Goal: Information Seeking & Learning: Compare options

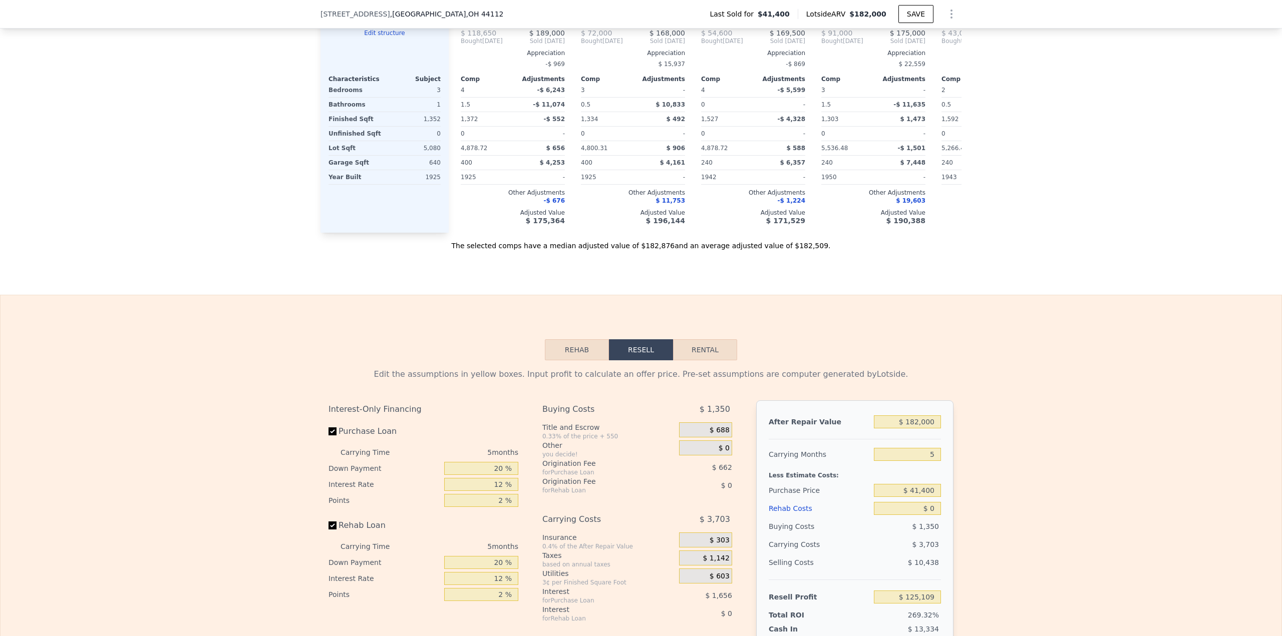
scroll to position [1198, 0]
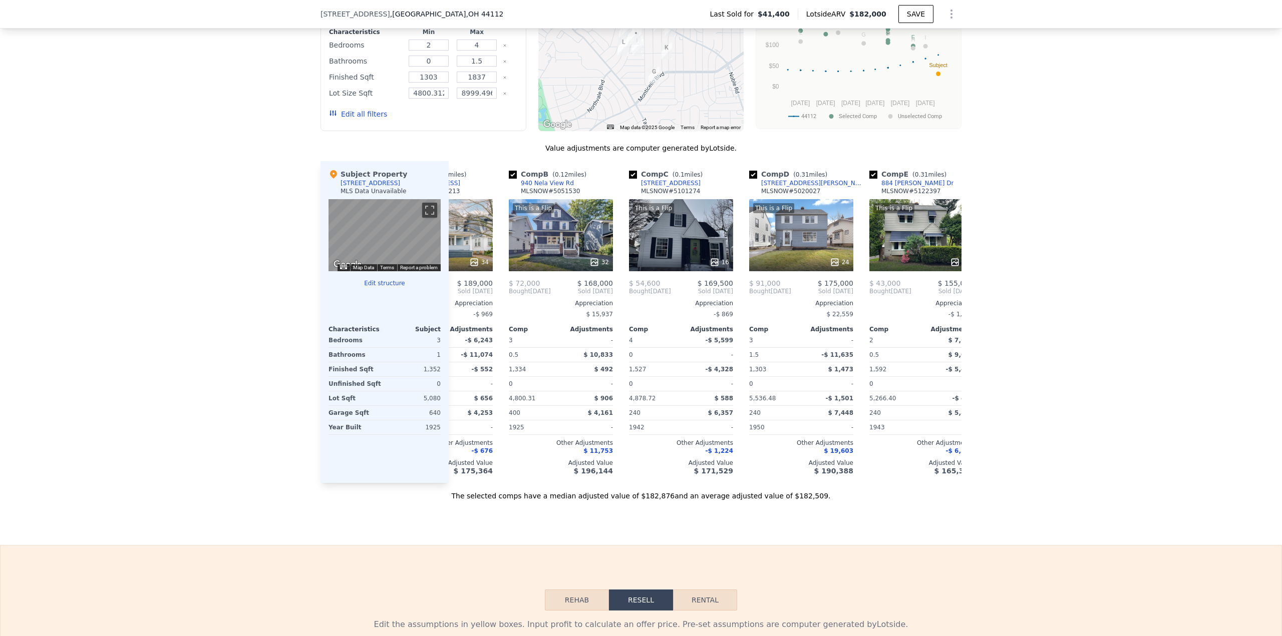
scroll to position [0, 73]
click at [508, 179] on input "checkbox" at bounding box center [512, 175] width 8 height 8
checkbox input "false"
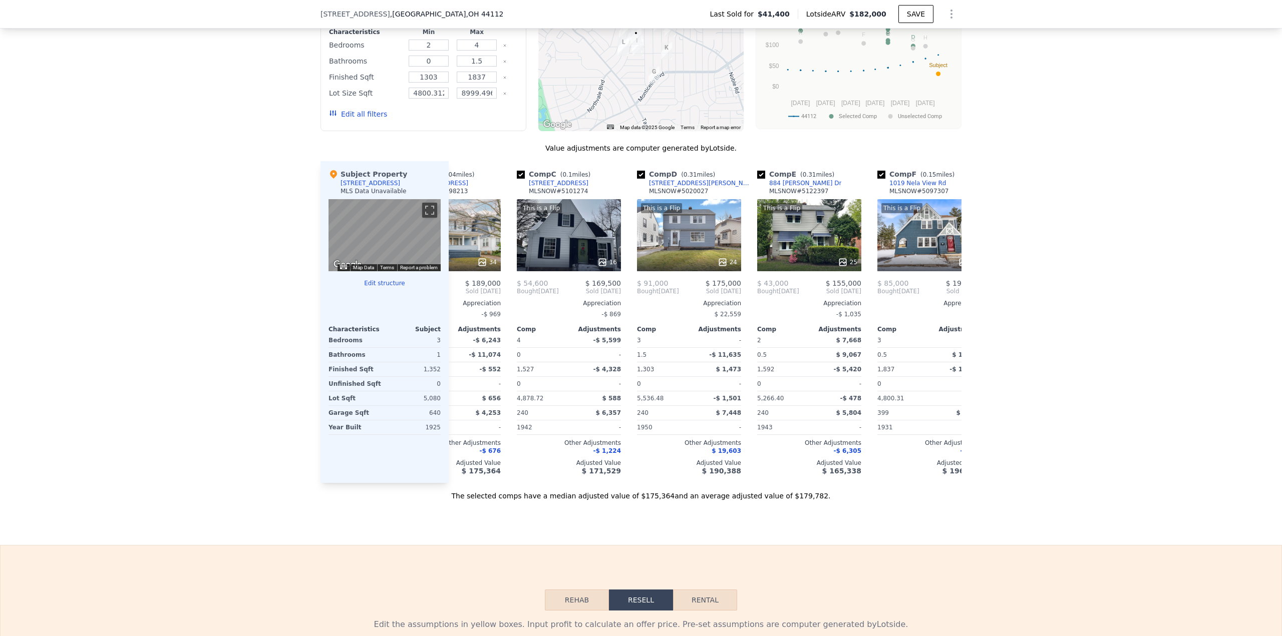
scroll to position [0, 65]
click at [636, 179] on input "checkbox" at bounding box center [640, 175] width 8 height 8
checkbox input "false"
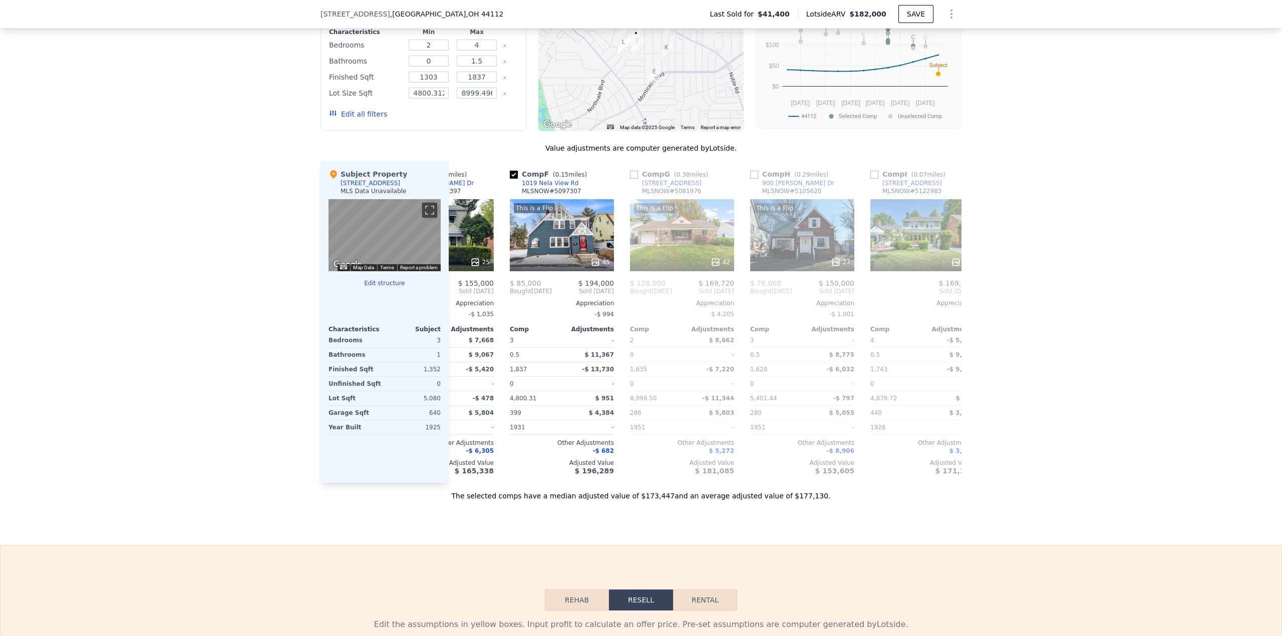
scroll to position [0, 326]
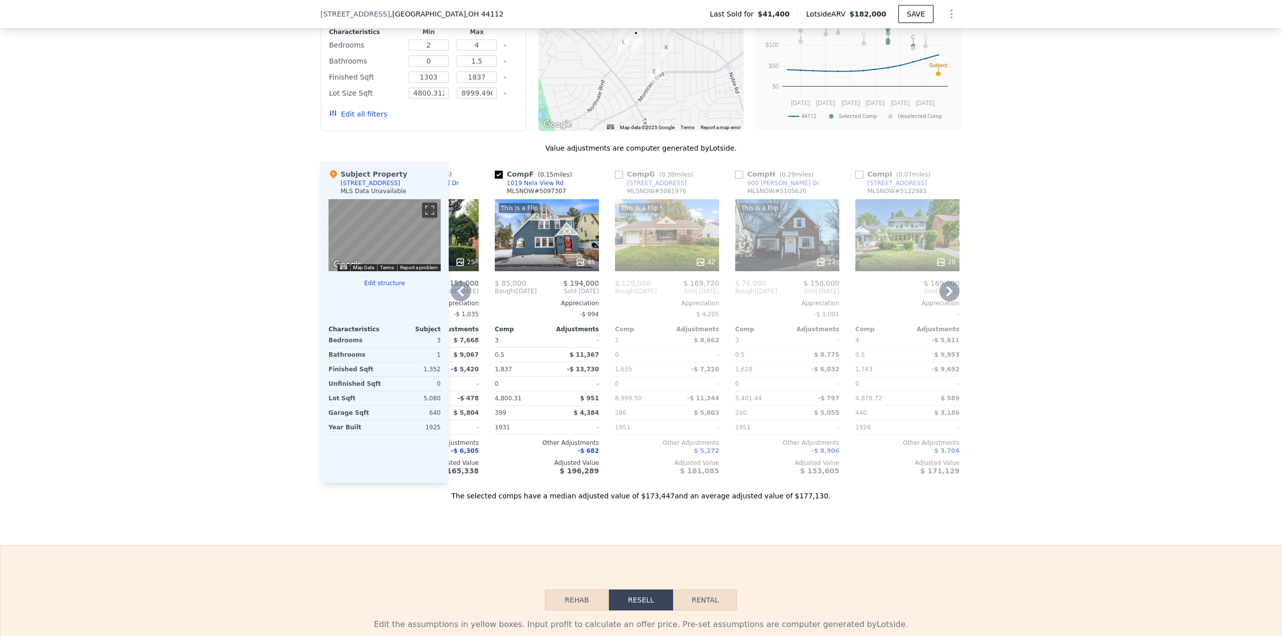
drag, startPoint x: 615, startPoint y: 191, endPoint x: 623, endPoint y: 205, distance: 16.1
click at [615, 179] on input "checkbox" at bounding box center [619, 175] width 8 height 8
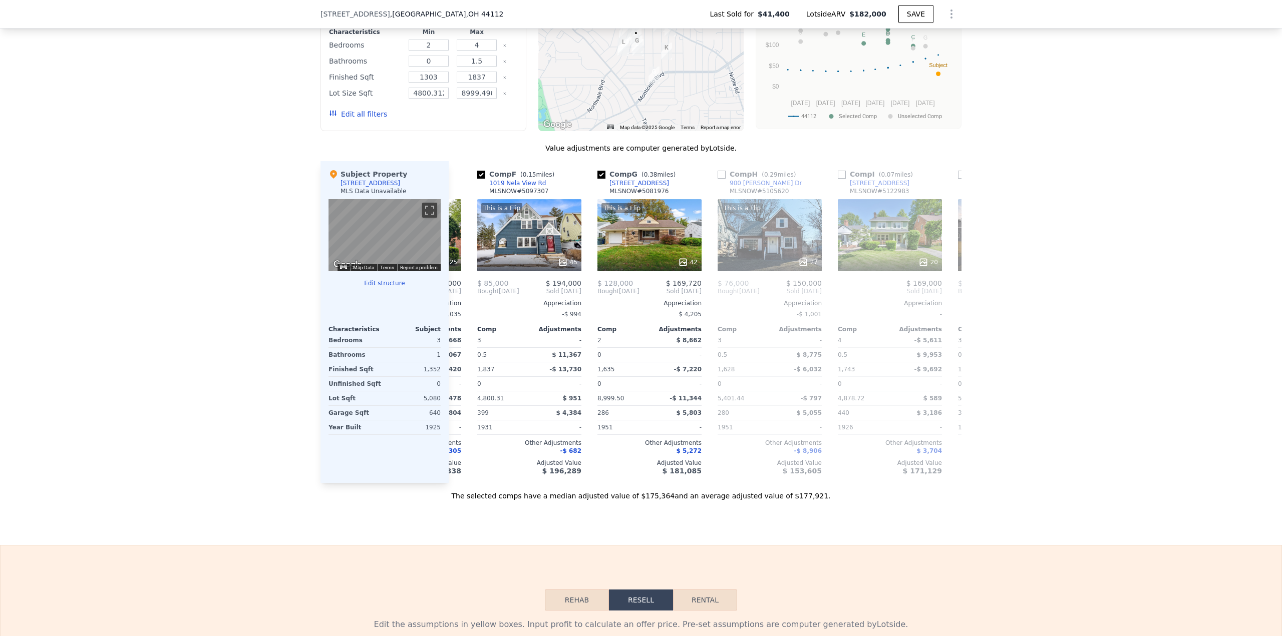
scroll to position [0, 350]
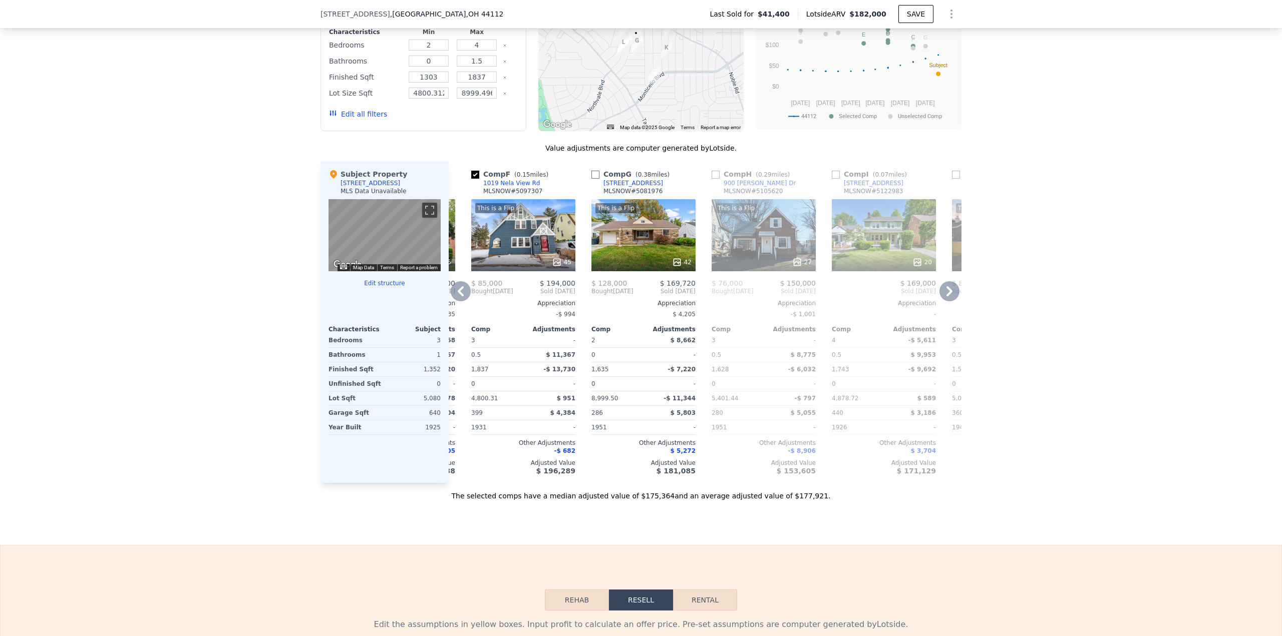
checkbox input "false"
checkbox input "true"
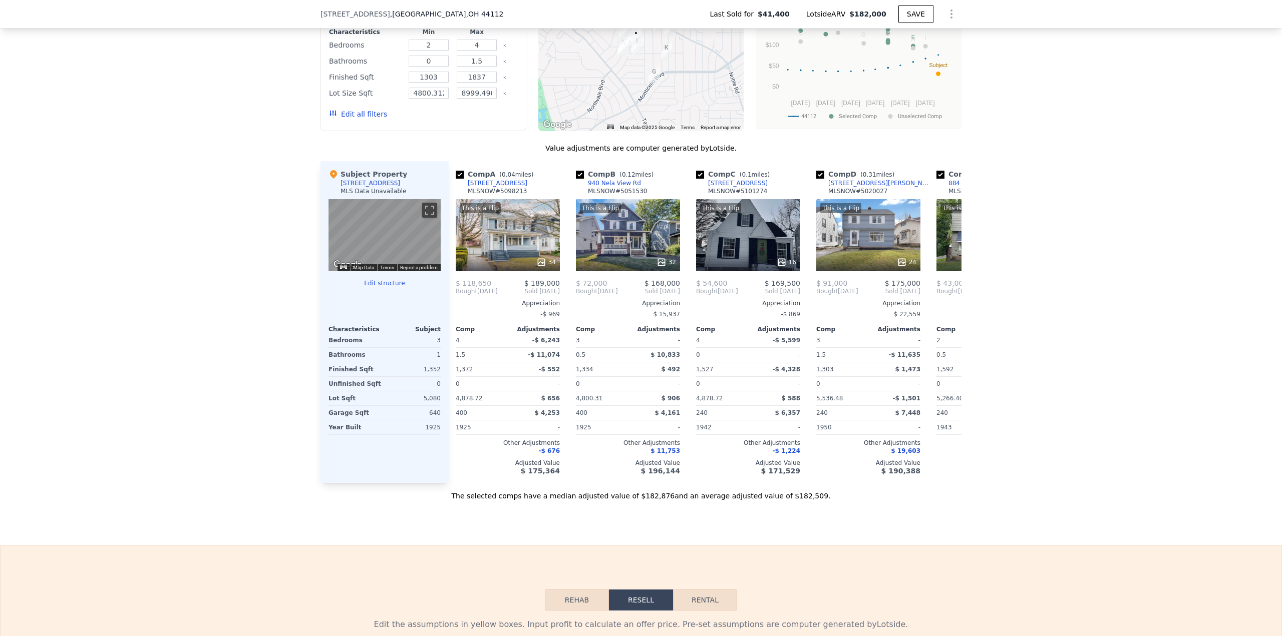
scroll to position [0, 0]
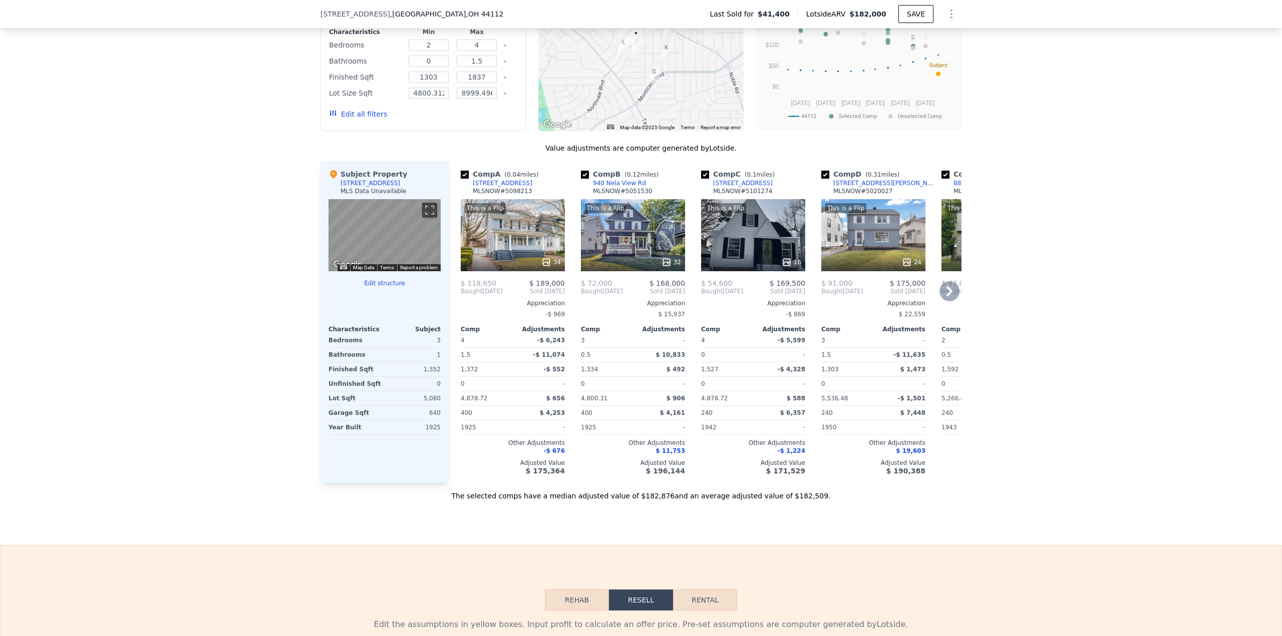
click at [581, 179] on input "checkbox" at bounding box center [585, 175] width 8 height 8
checkbox input "false"
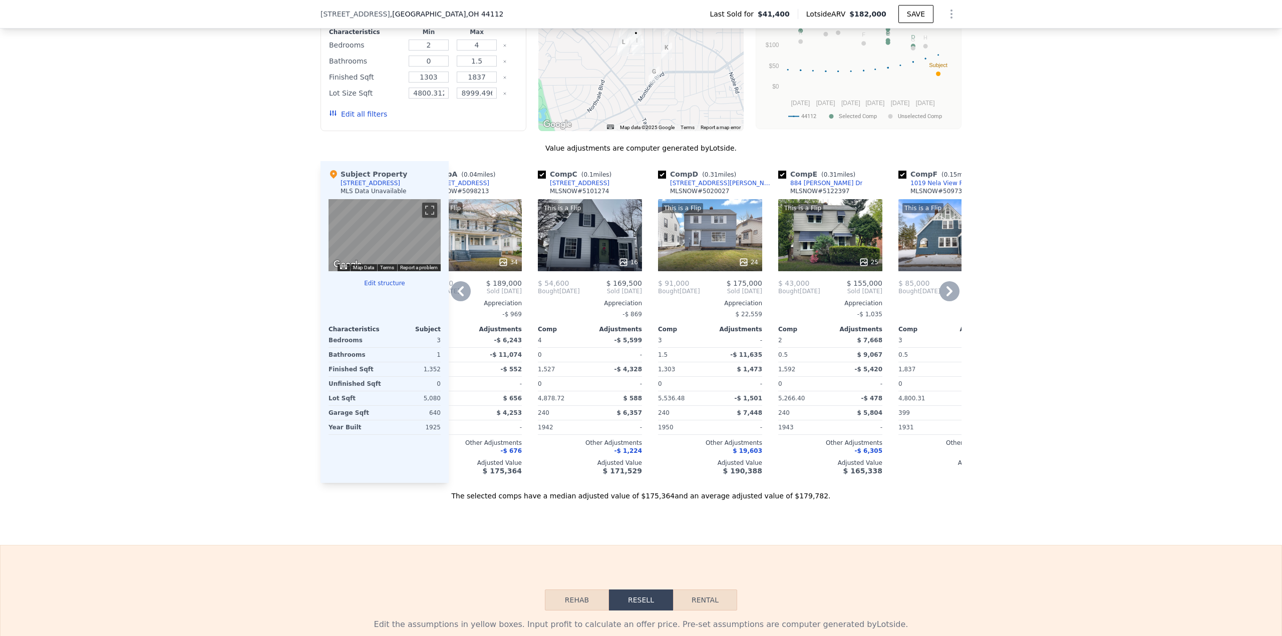
scroll to position [0, 44]
click at [657, 179] on input "checkbox" at bounding box center [661, 175] width 8 height 8
checkbox input "false"
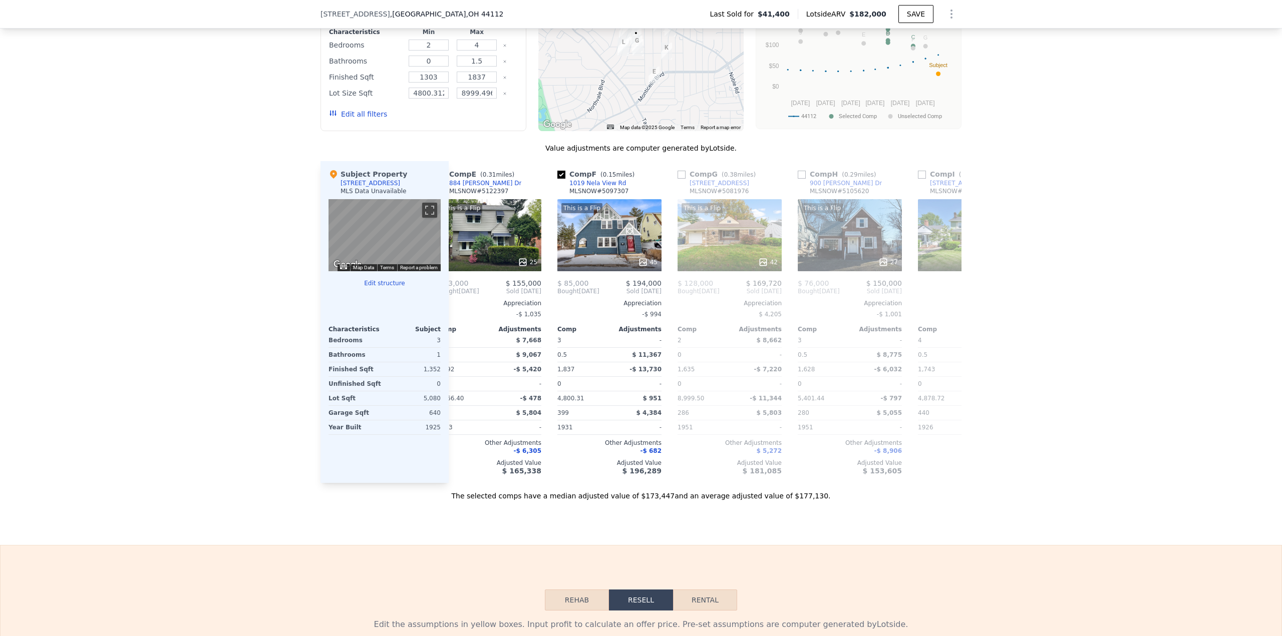
scroll to position [0, 286]
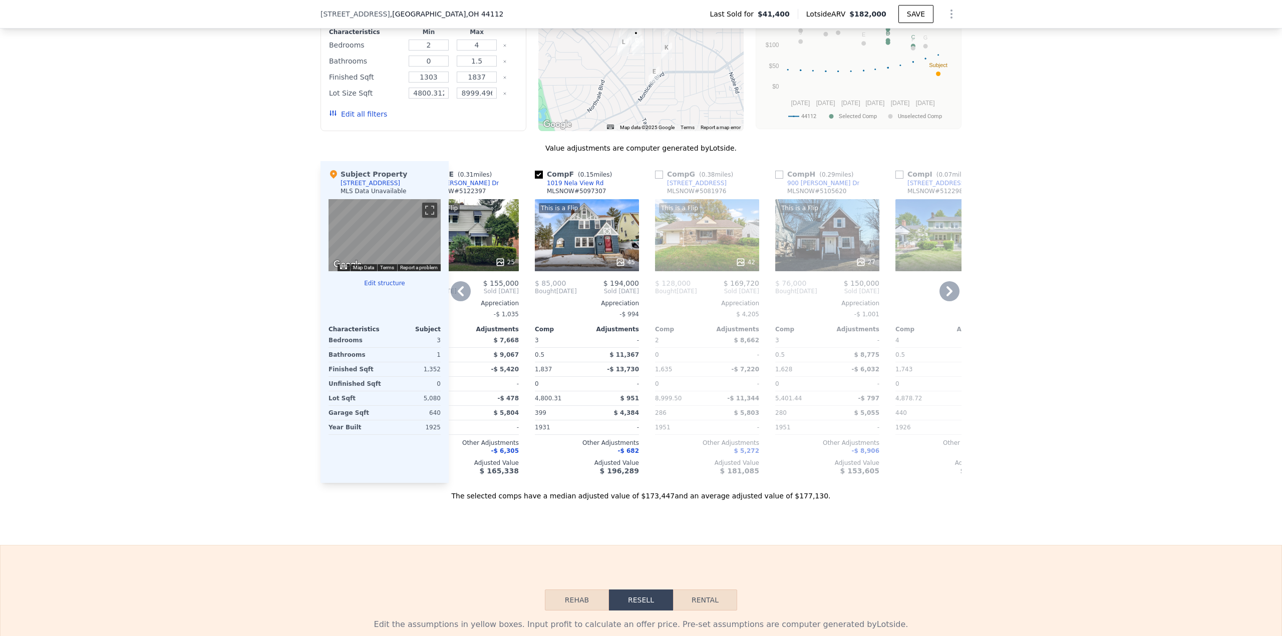
click at [656, 179] on input "checkbox" at bounding box center [659, 175] width 8 height 8
checkbox input "true"
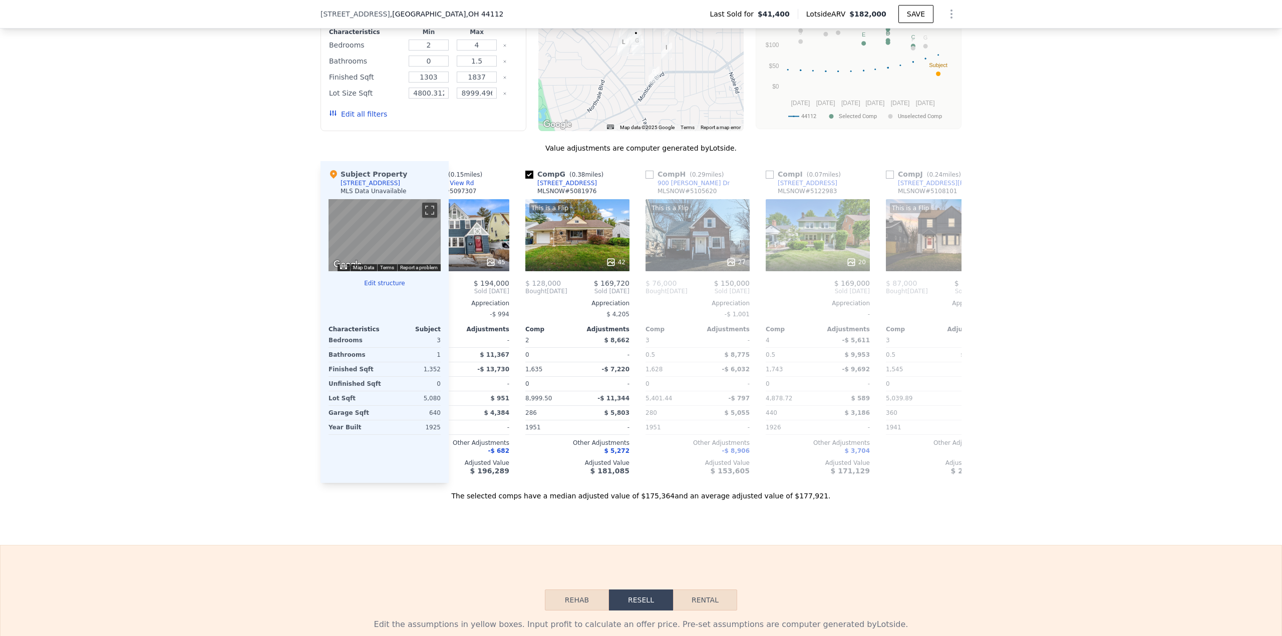
scroll to position [0, 418]
click at [644, 179] on input "checkbox" at bounding box center [647, 175] width 8 height 8
checkbox input "true"
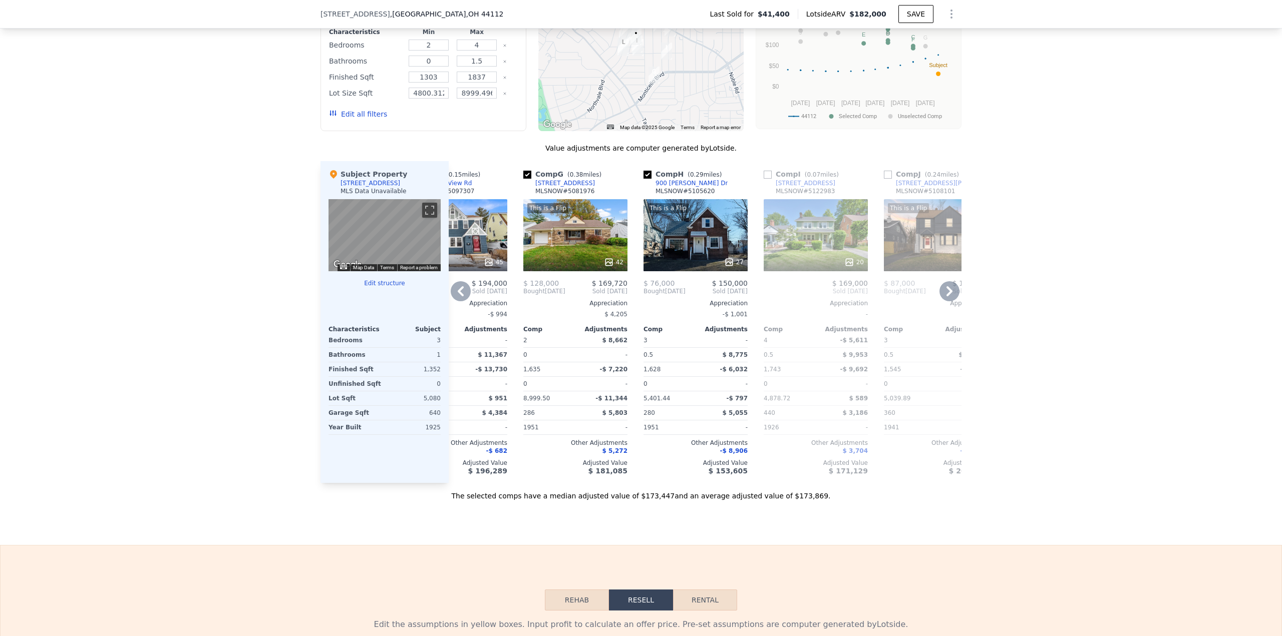
click at [764, 179] on input "checkbox" at bounding box center [767, 175] width 8 height 8
checkbox input "true"
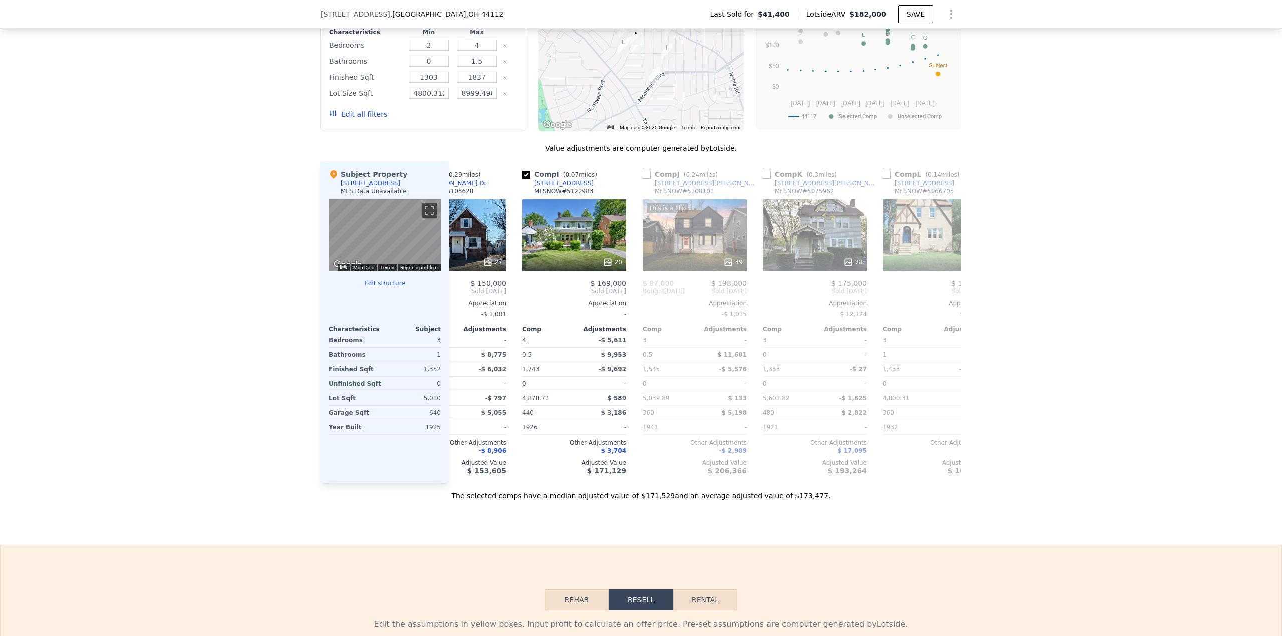
scroll to position [0, 660]
click at [643, 179] on input "checkbox" at bounding box center [645, 175] width 8 height 8
checkbox input "true"
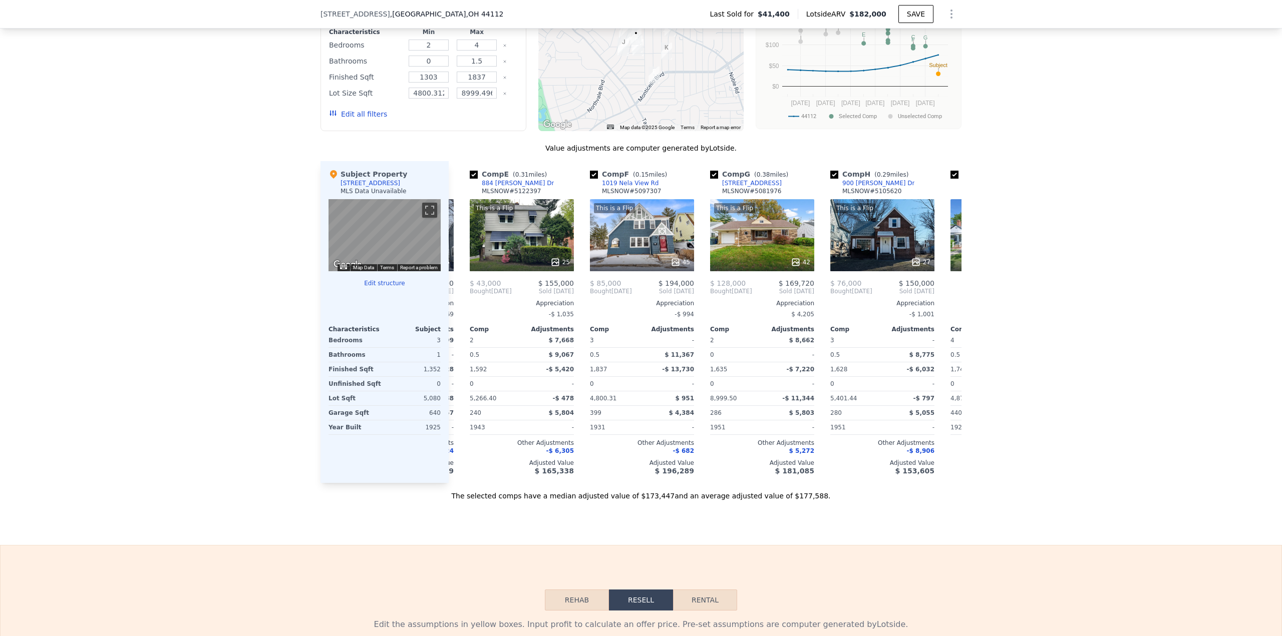
scroll to position [0, 240]
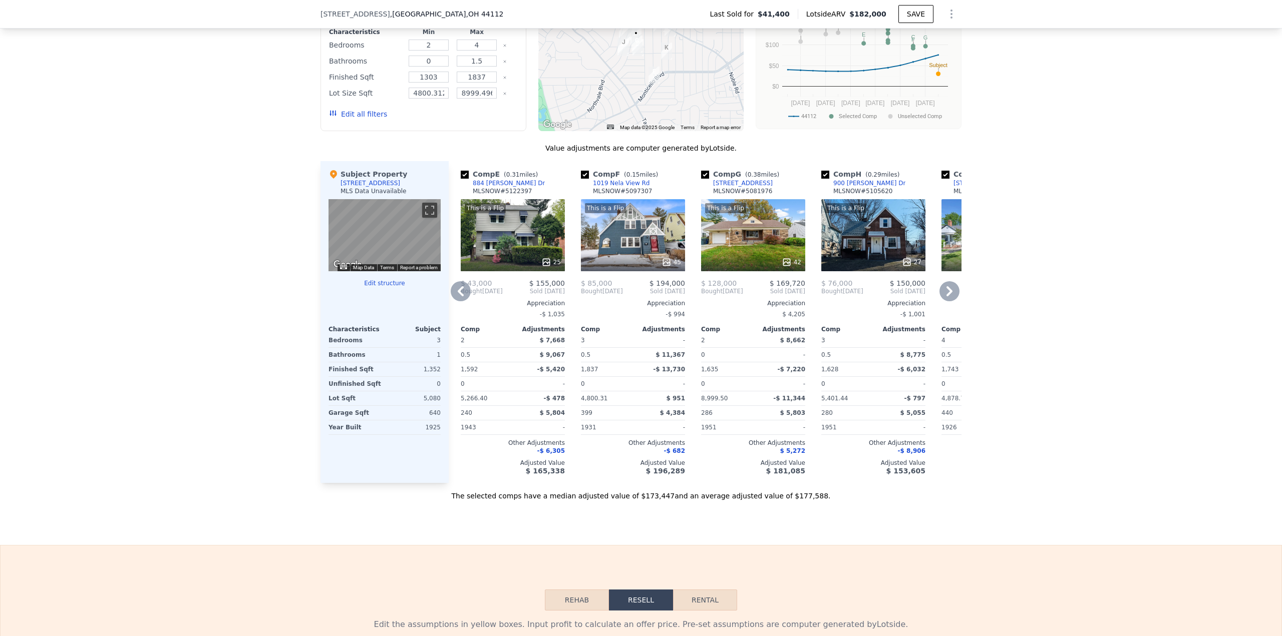
click at [703, 179] on input "checkbox" at bounding box center [705, 175] width 8 height 8
checkbox input "false"
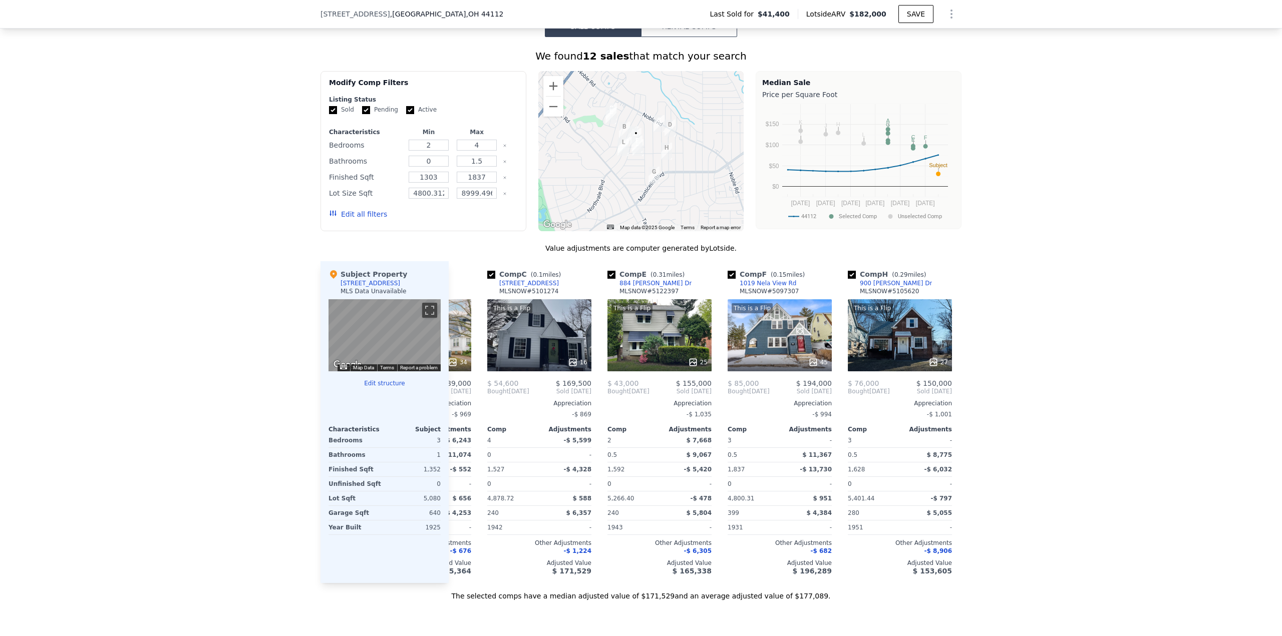
scroll to position [0, 0]
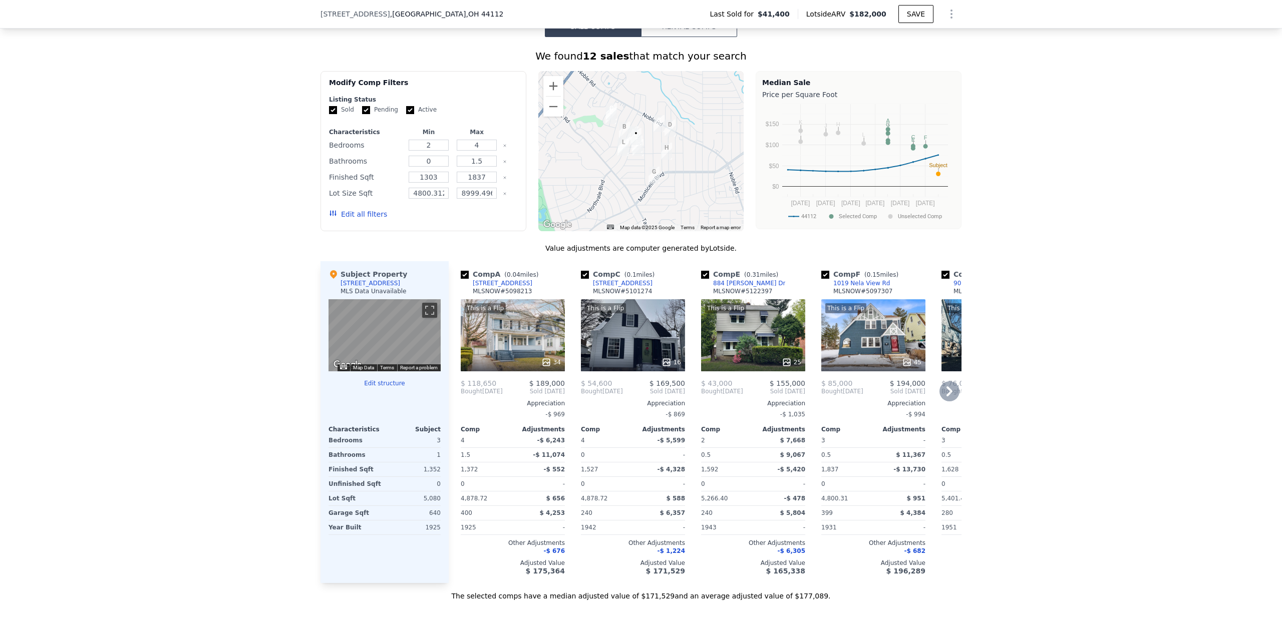
drag, startPoint x: 579, startPoint y: 287, endPoint x: 582, endPoint y: 349, distance: 62.6
click at [581, 279] on input "checkbox" at bounding box center [585, 275] width 8 height 8
checkbox input "false"
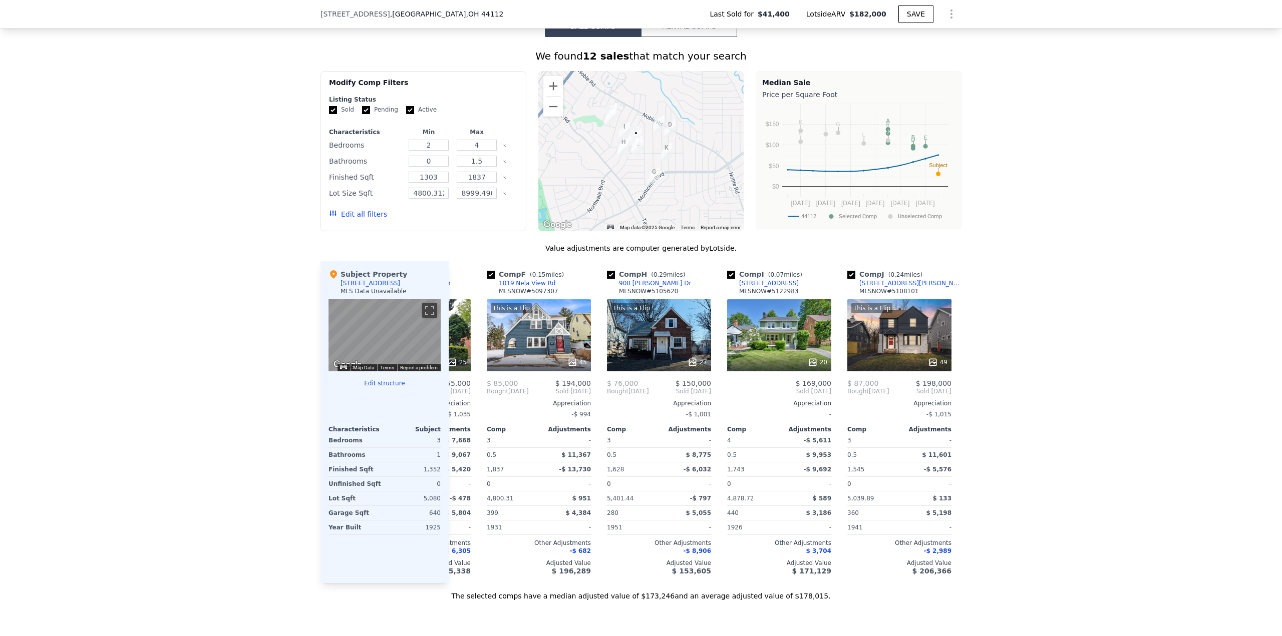
scroll to position [0, 289]
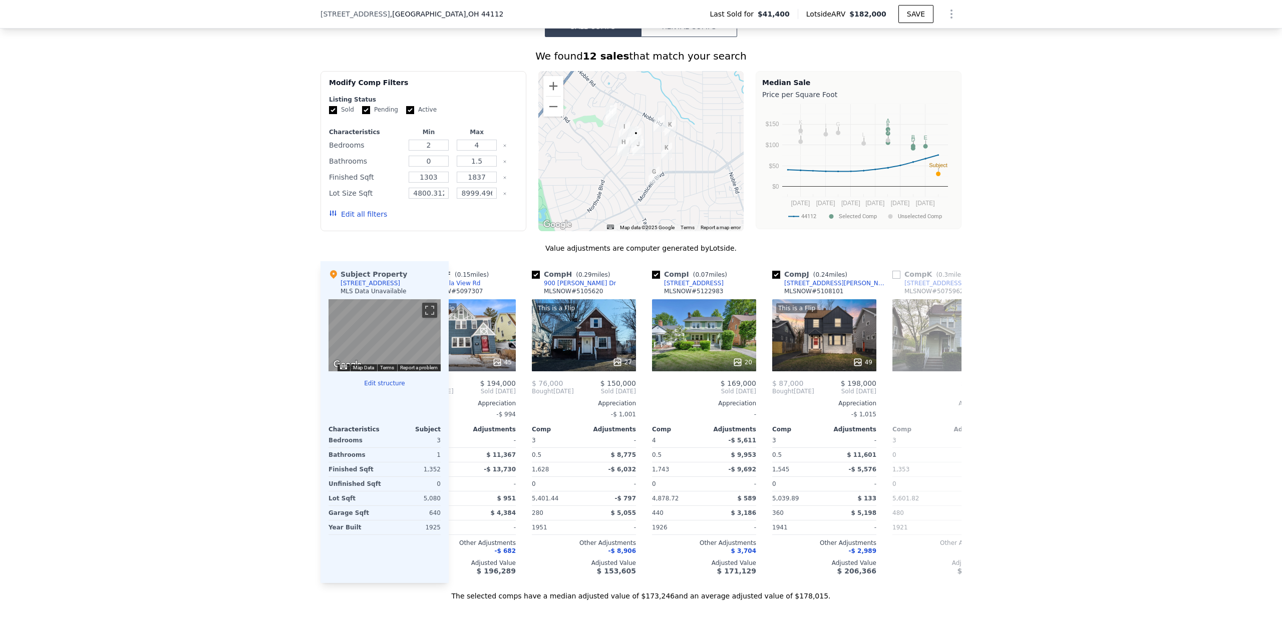
click at [606, 124] on img "900 Eloise Dr" at bounding box center [610, 115] width 11 height 17
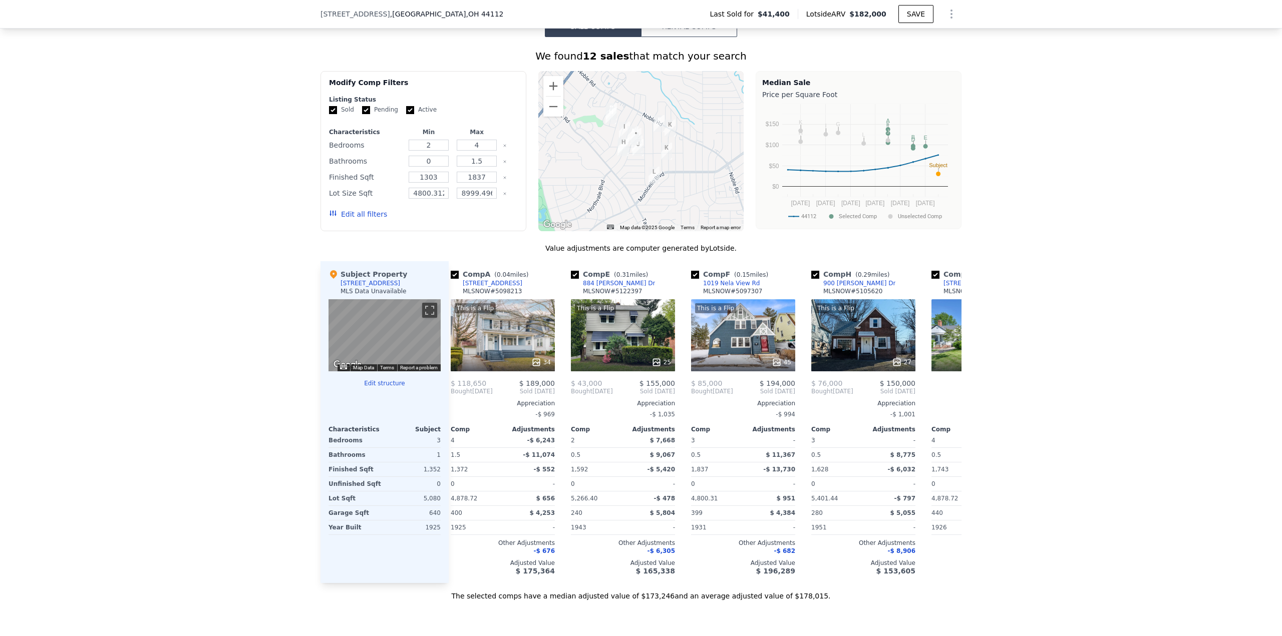
scroll to position [0, 0]
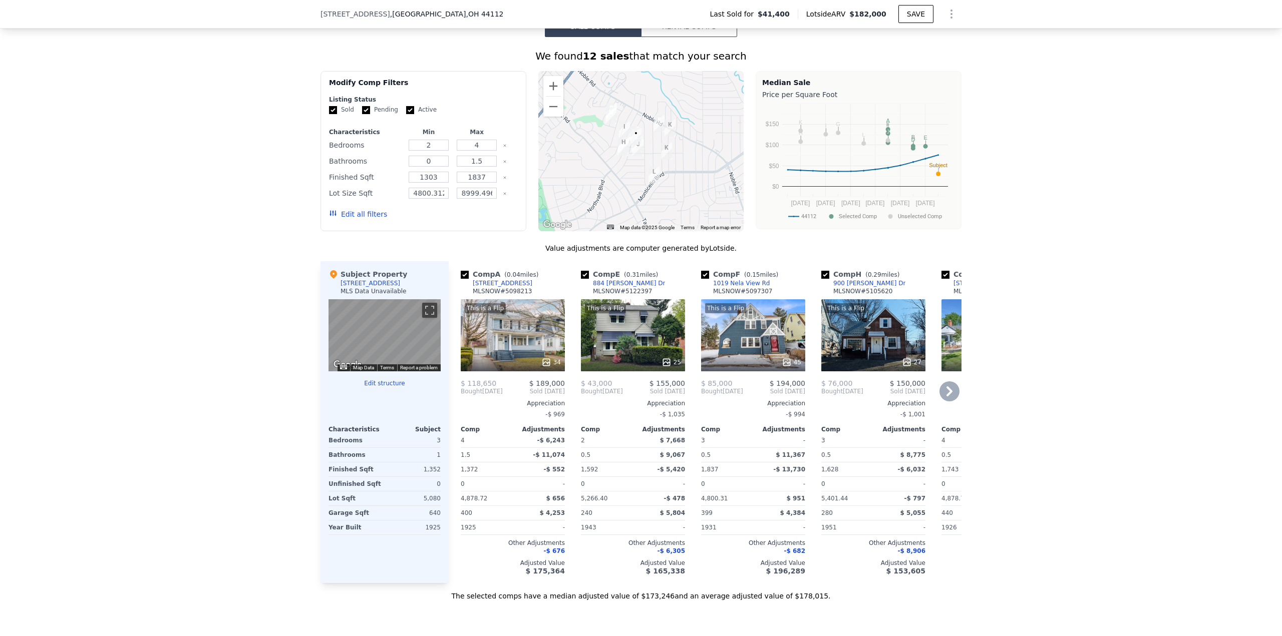
drag, startPoint x: 701, startPoint y: 286, endPoint x: 577, endPoint y: 368, distance: 148.9
click at [701, 279] on input "checkbox" at bounding box center [705, 275] width 8 height 8
checkbox input "false"
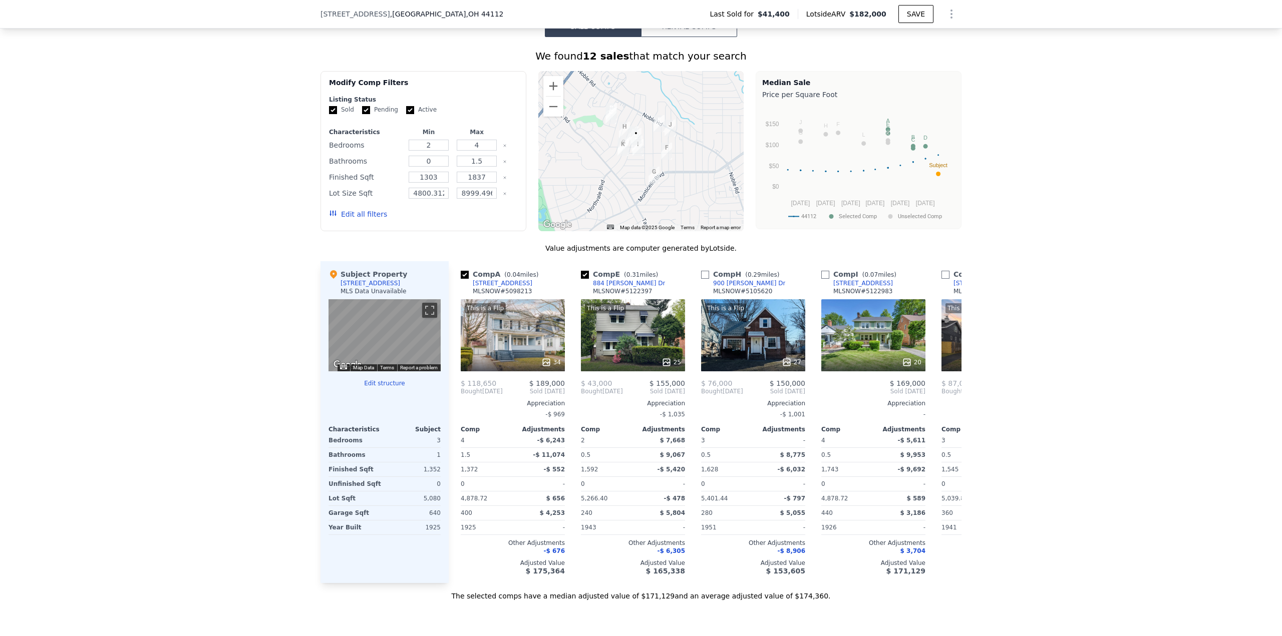
checkbox input "false"
checkbox input "true"
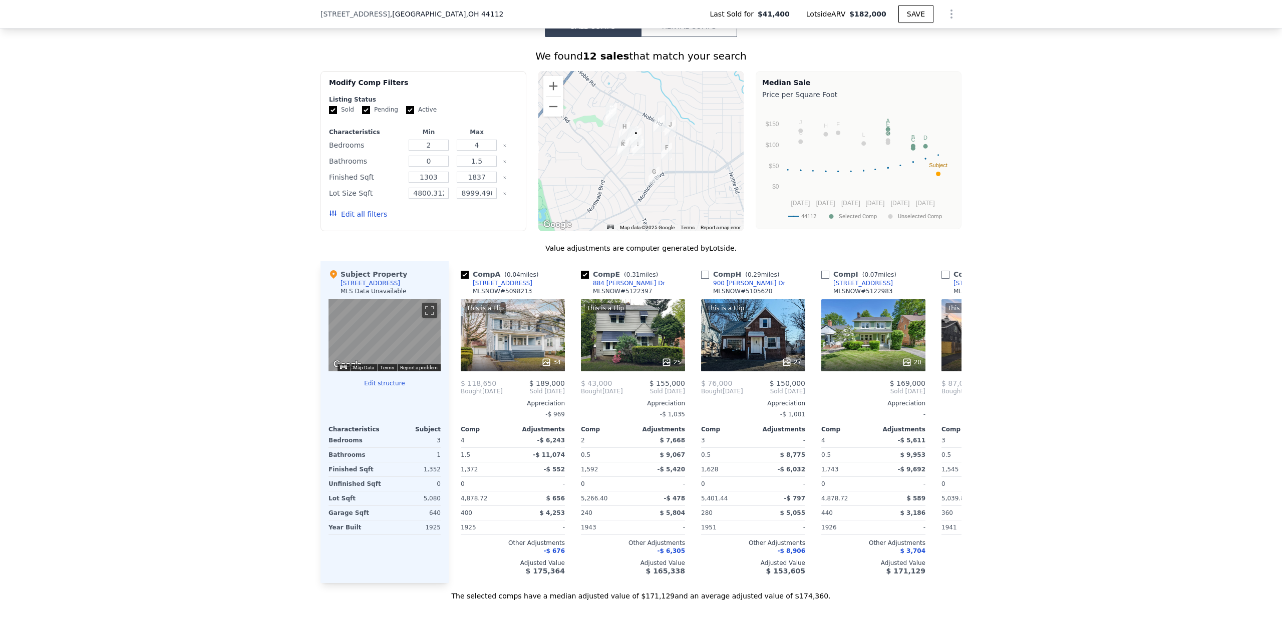
checkbox input "true"
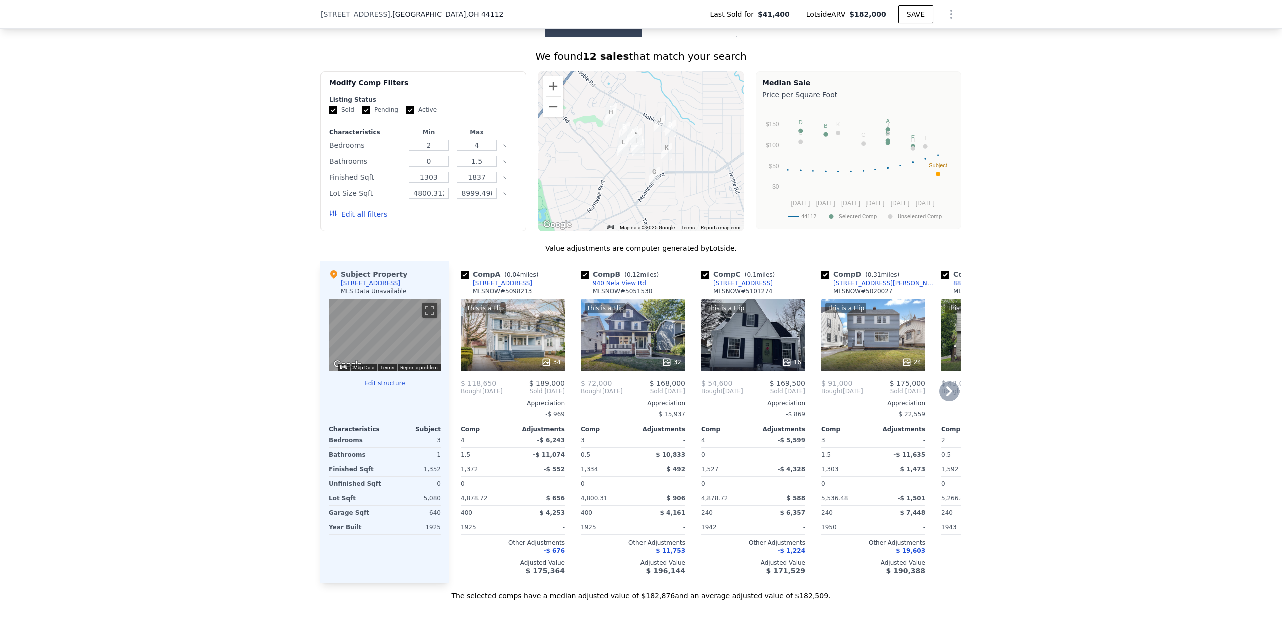
click at [462, 279] on input "checkbox" at bounding box center [465, 275] width 8 height 8
checkbox input "false"
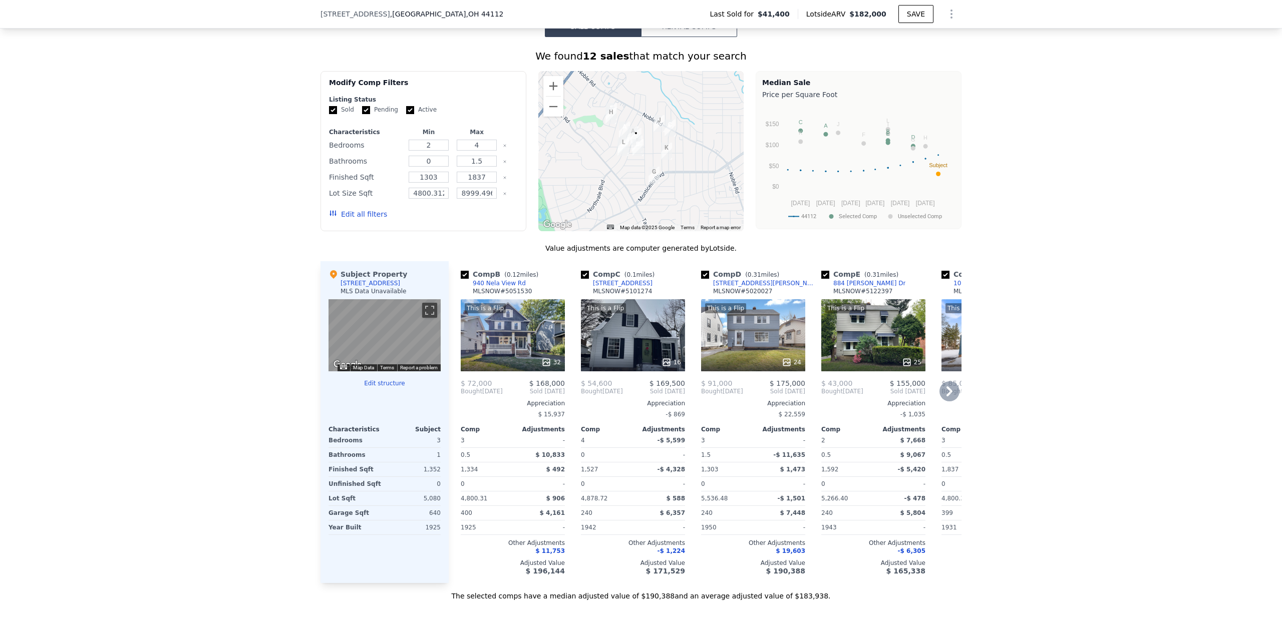
click at [462, 279] on input "checkbox" at bounding box center [465, 275] width 8 height 8
checkbox input "false"
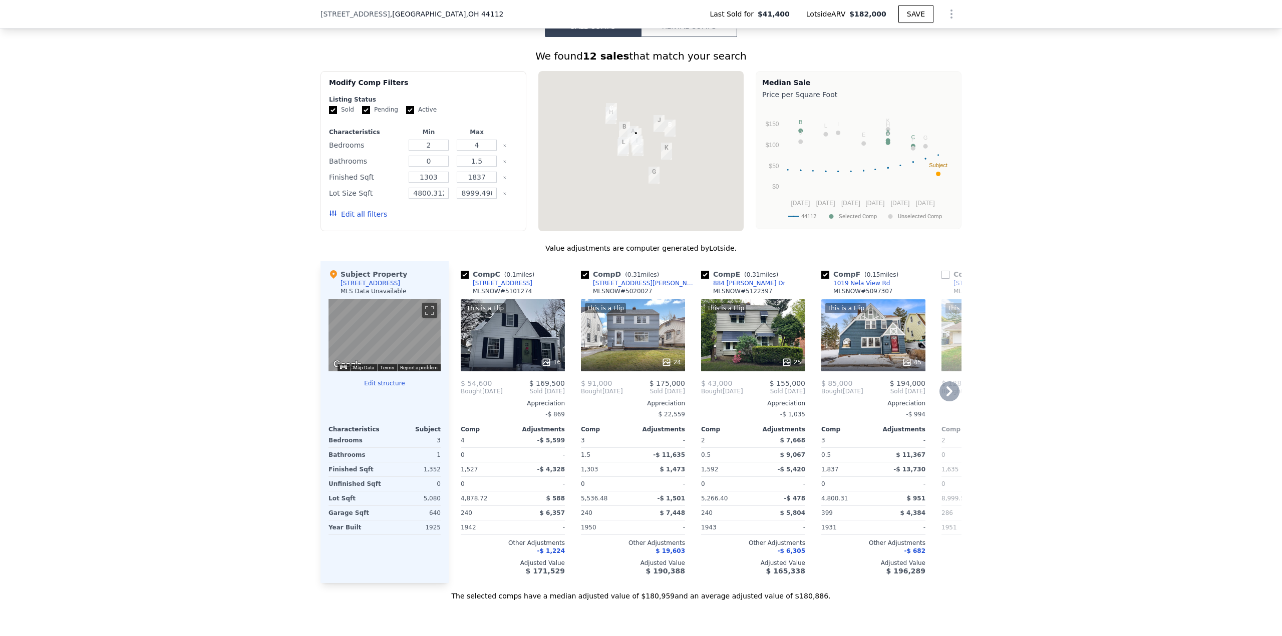
click at [462, 279] on input "checkbox" at bounding box center [465, 275] width 8 height 8
checkbox input "false"
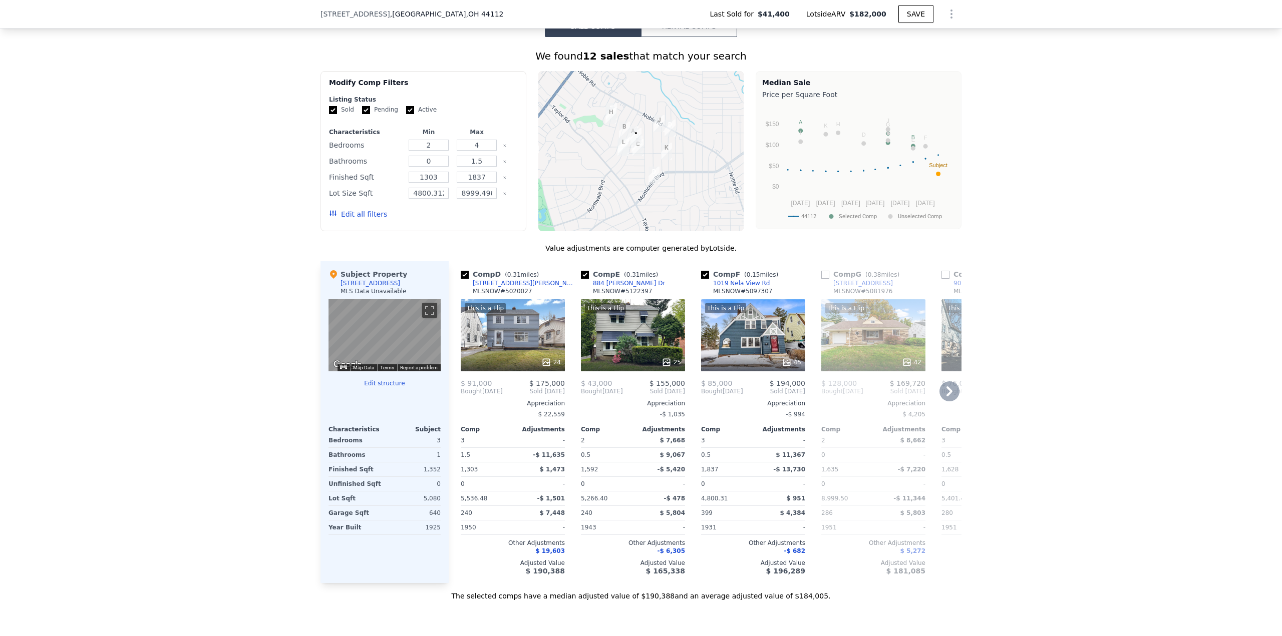
click at [462, 279] on input "checkbox" at bounding box center [465, 275] width 8 height 8
checkbox input "false"
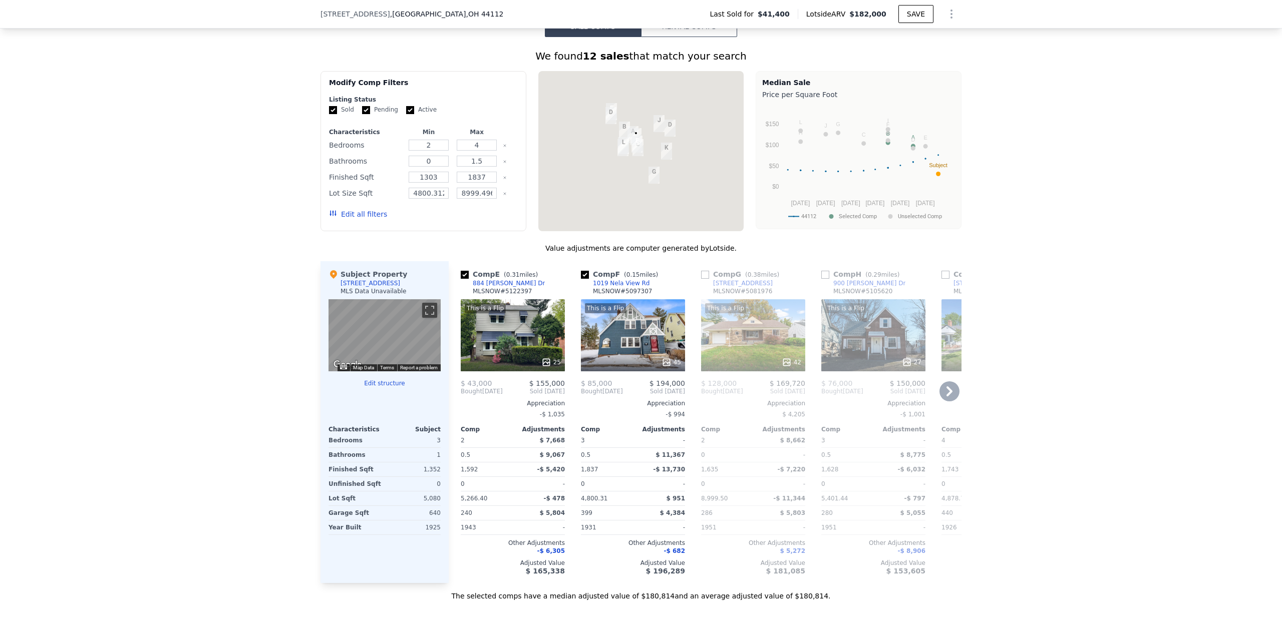
click at [462, 279] on input "checkbox" at bounding box center [465, 275] width 8 height 8
checkbox input "false"
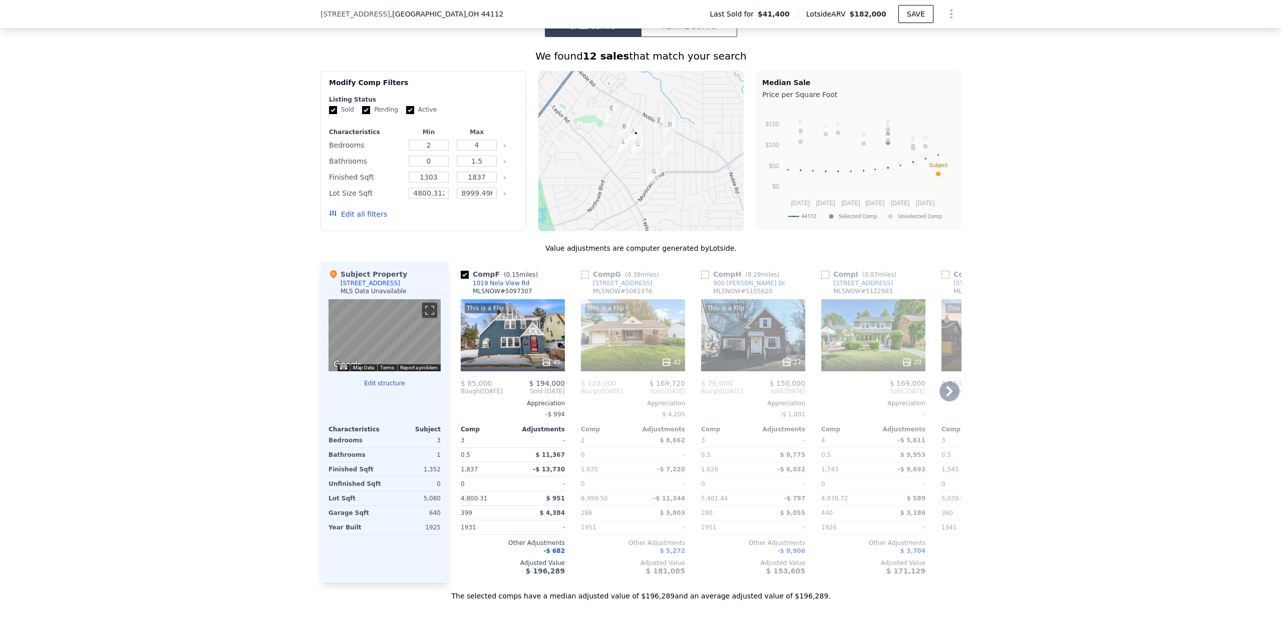
click at [462, 279] on input "checkbox" at bounding box center [465, 275] width 8 height 8
click at [461, 279] on input "checkbox" at bounding box center [465, 275] width 8 height 8
checkbox input "true"
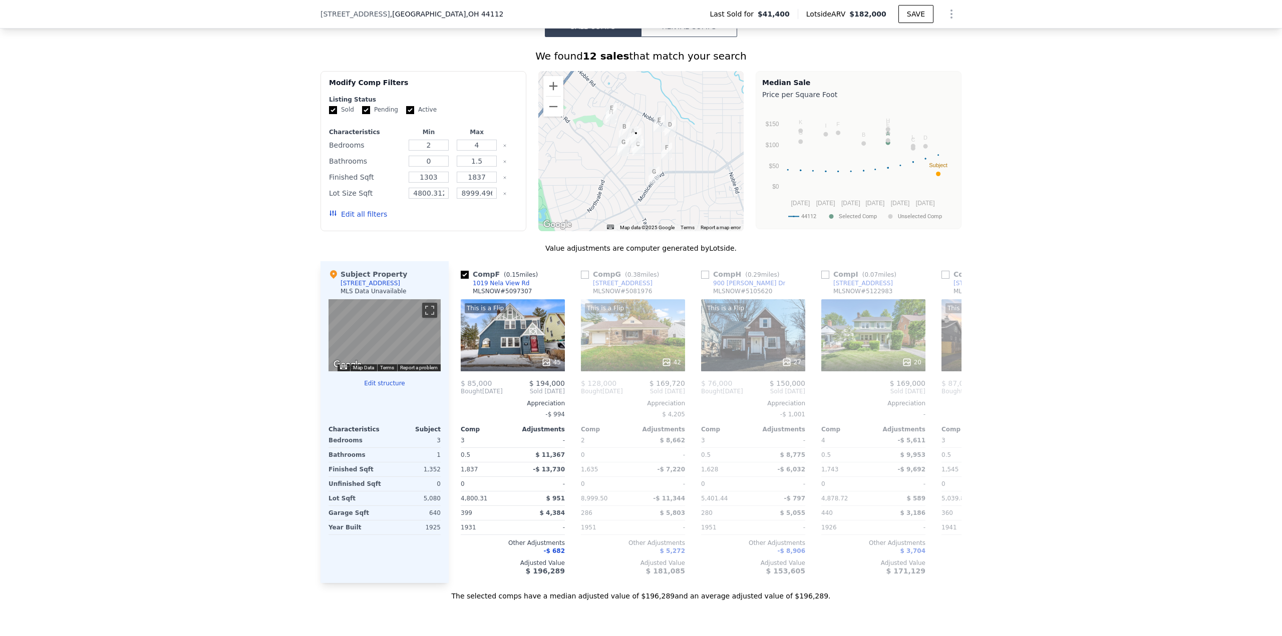
checkbox input "true"
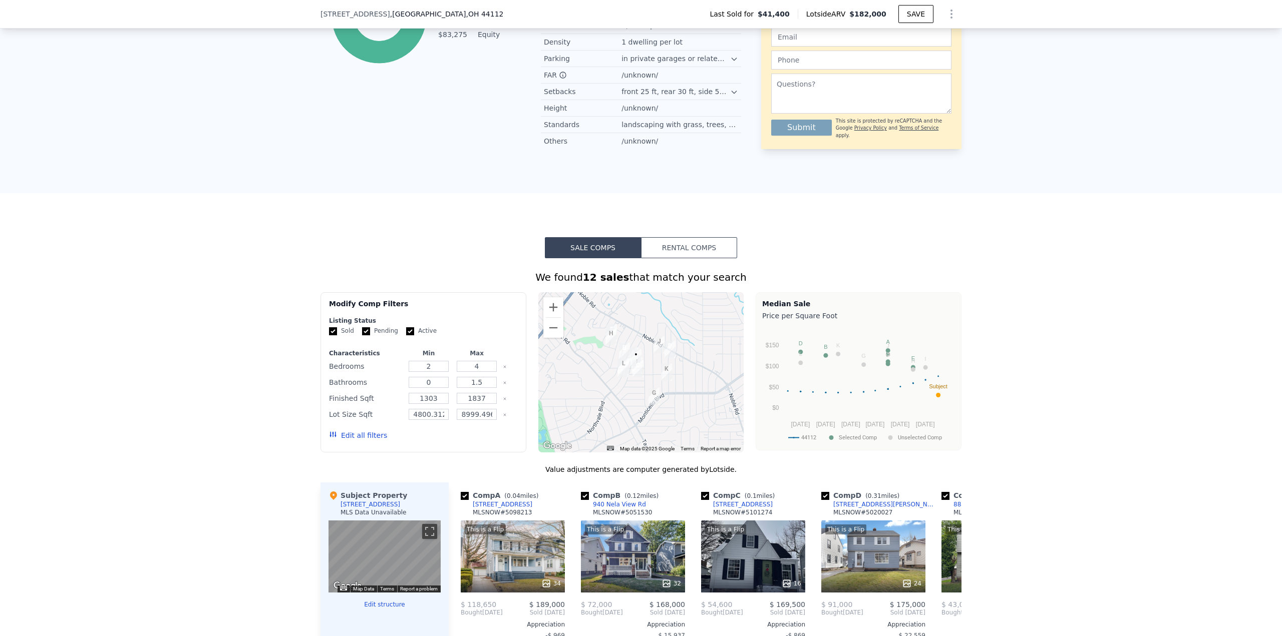
scroll to position [597, 0]
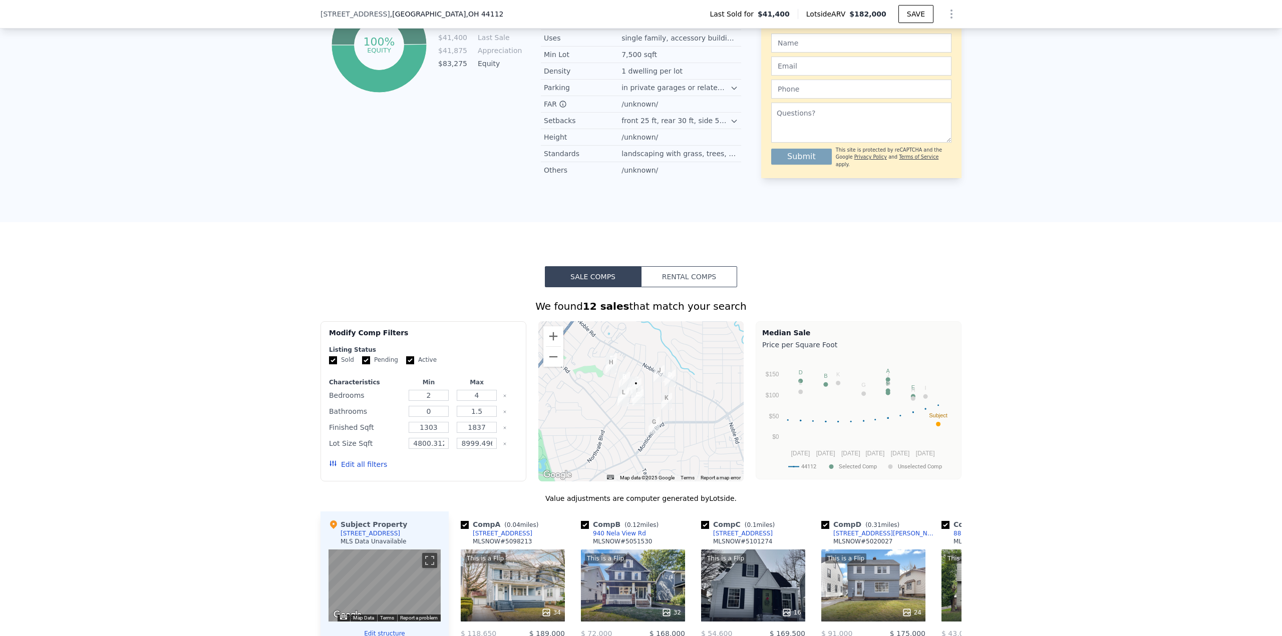
click at [601, 283] on button "Sale Comps" at bounding box center [593, 276] width 96 height 21
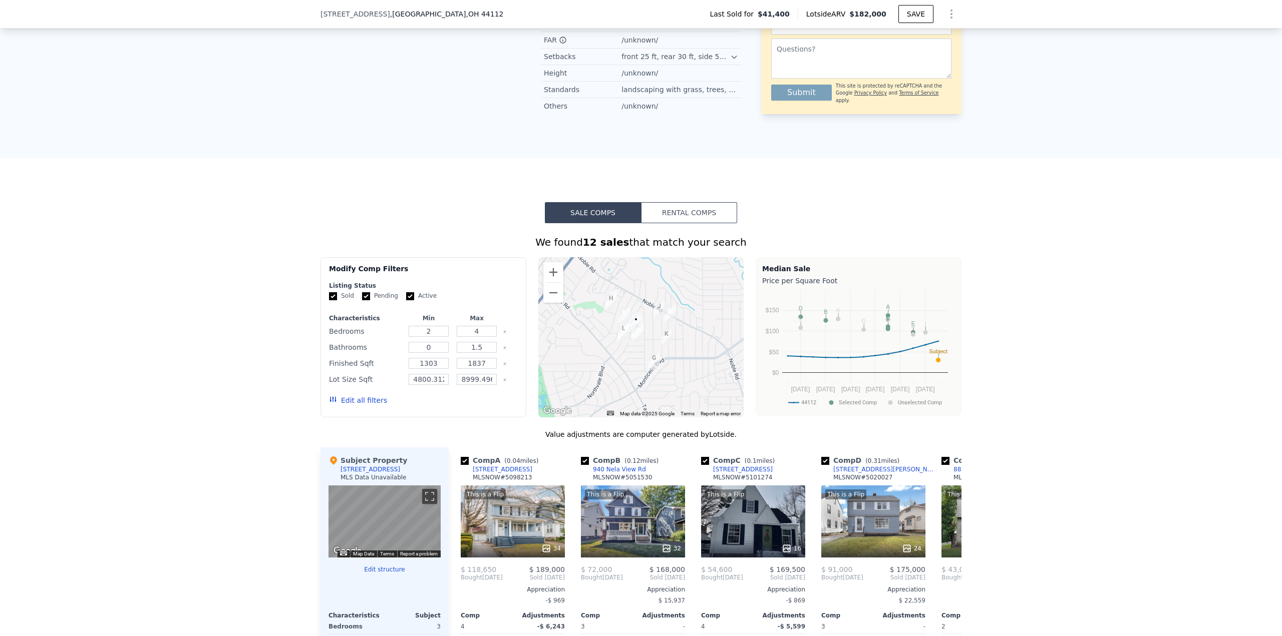
scroll to position [747, 0]
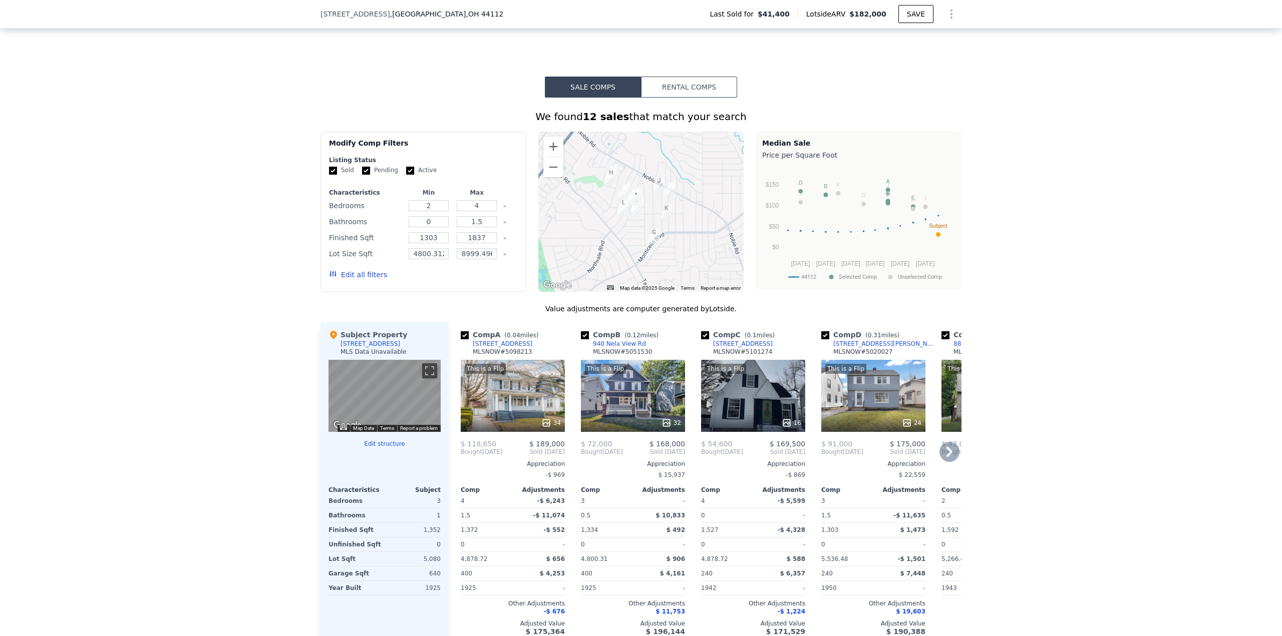
scroll to position [847, 0]
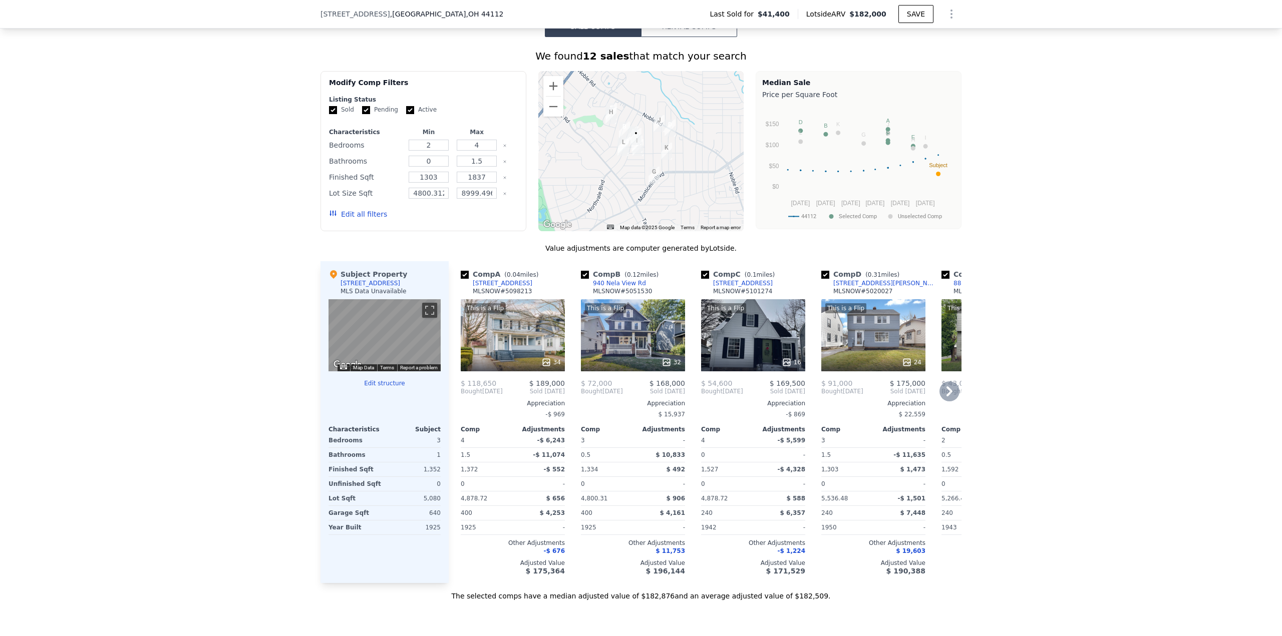
click at [581, 279] on input "checkbox" at bounding box center [585, 275] width 8 height 8
checkbox input "false"
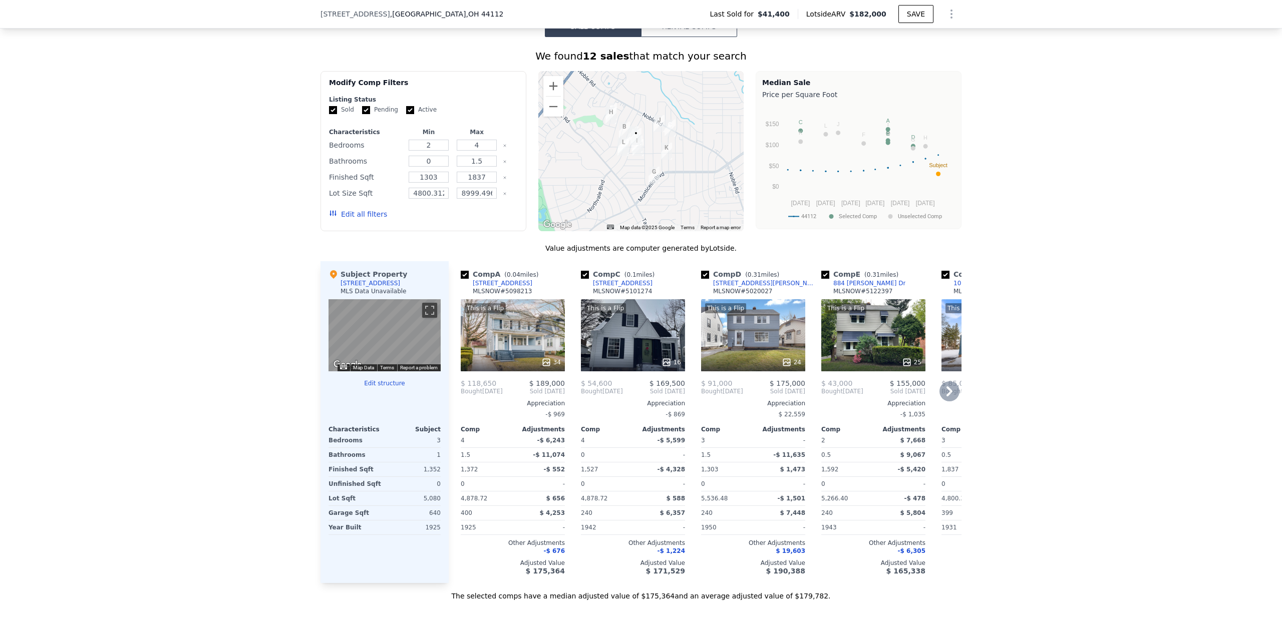
drag, startPoint x: 584, startPoint y: 288, endPoint x: 594, endPoint y: 290, distance: 10.7
click at [584, 279] on input "checkbox" at bounding box center [585, 275] width 8 height 8
checkbox input "false"
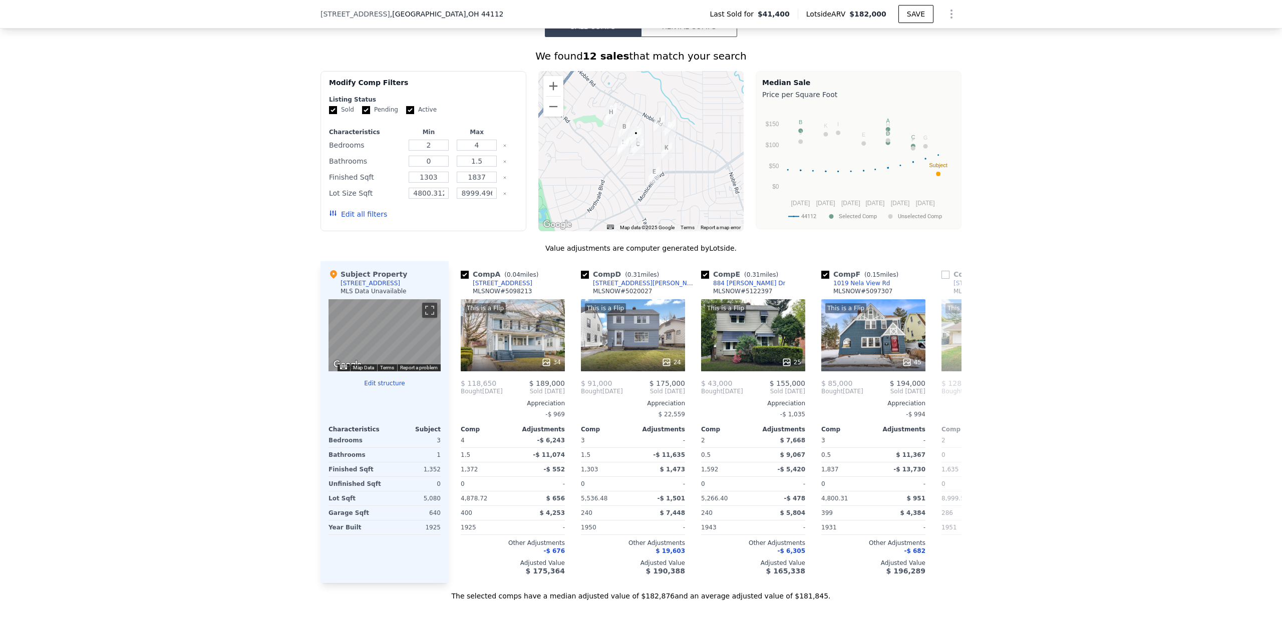
checkbox input "true"
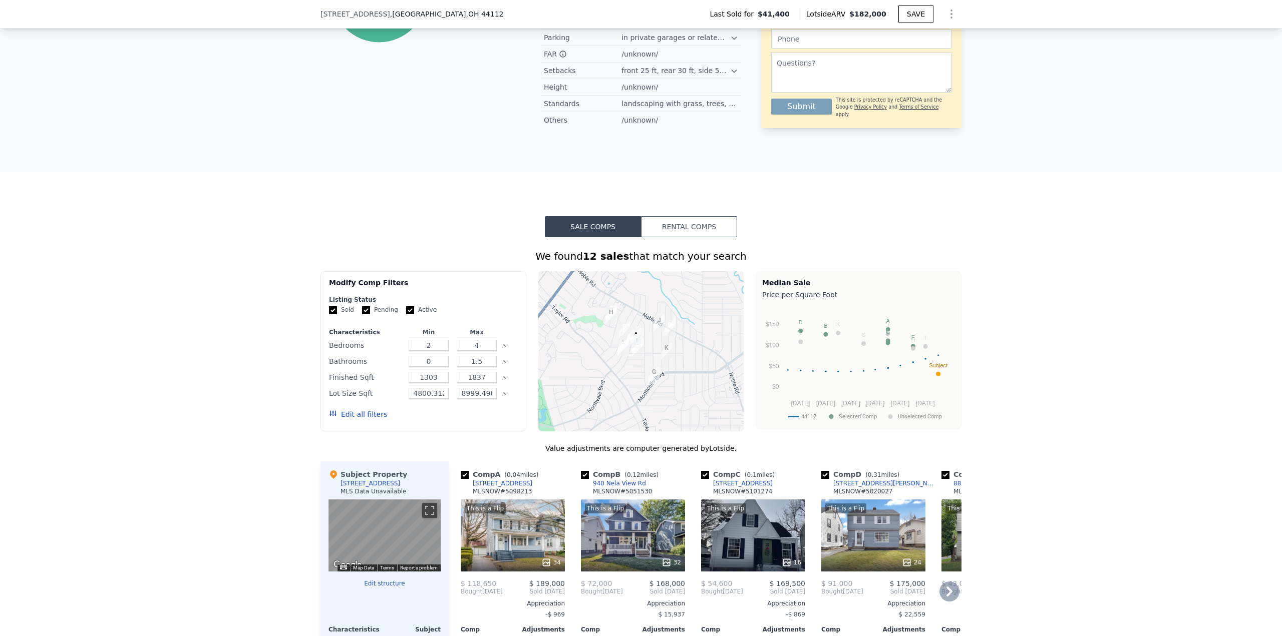
scroll to position [847, 0]
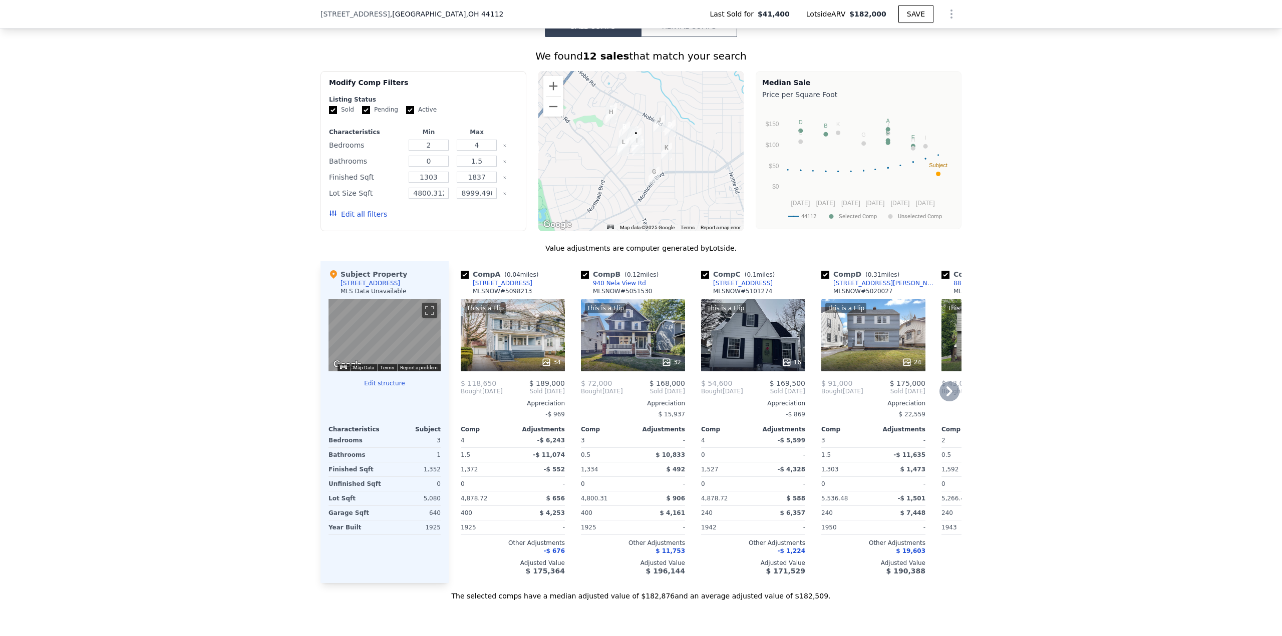
drag, startPoint x: 581, startPoint y: 289, endPoint x: 611, endPoint y: 320, distance: 43.5
click at [581, 279] on input "checkbox" at bounding box center [585, 275] width 8 height 8
checkbox input "false"
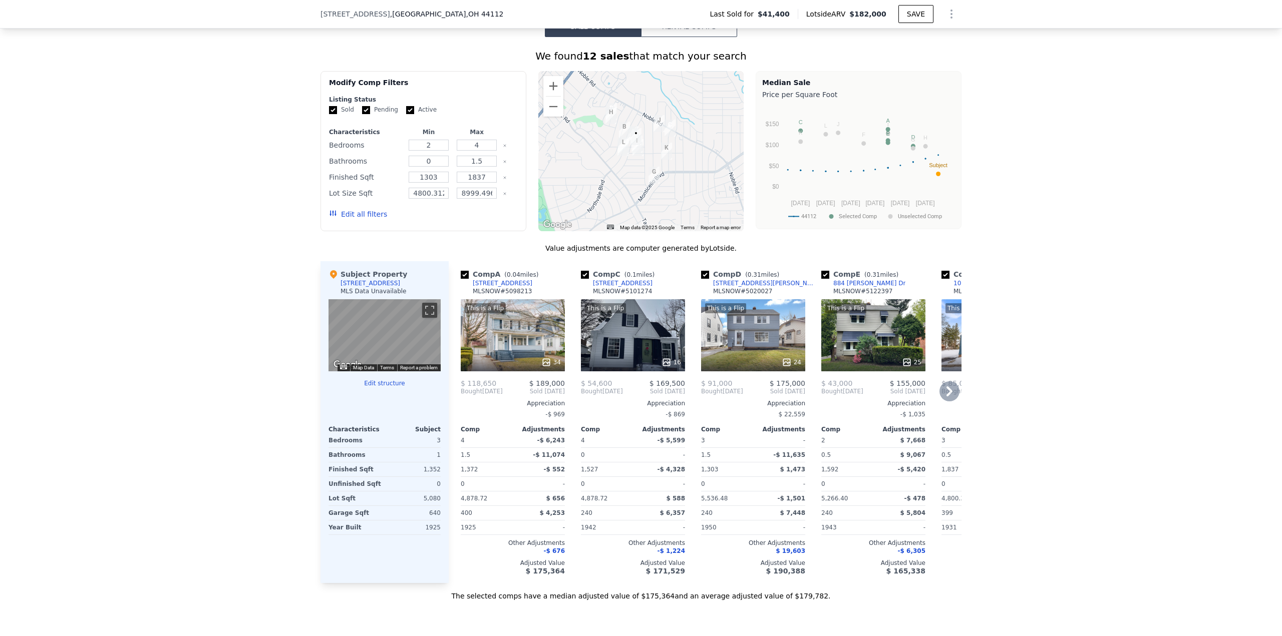
click at [581, 279] on input "checkbox" at bounding box center [585, 275] width 8 height 8
checkbox input "false"
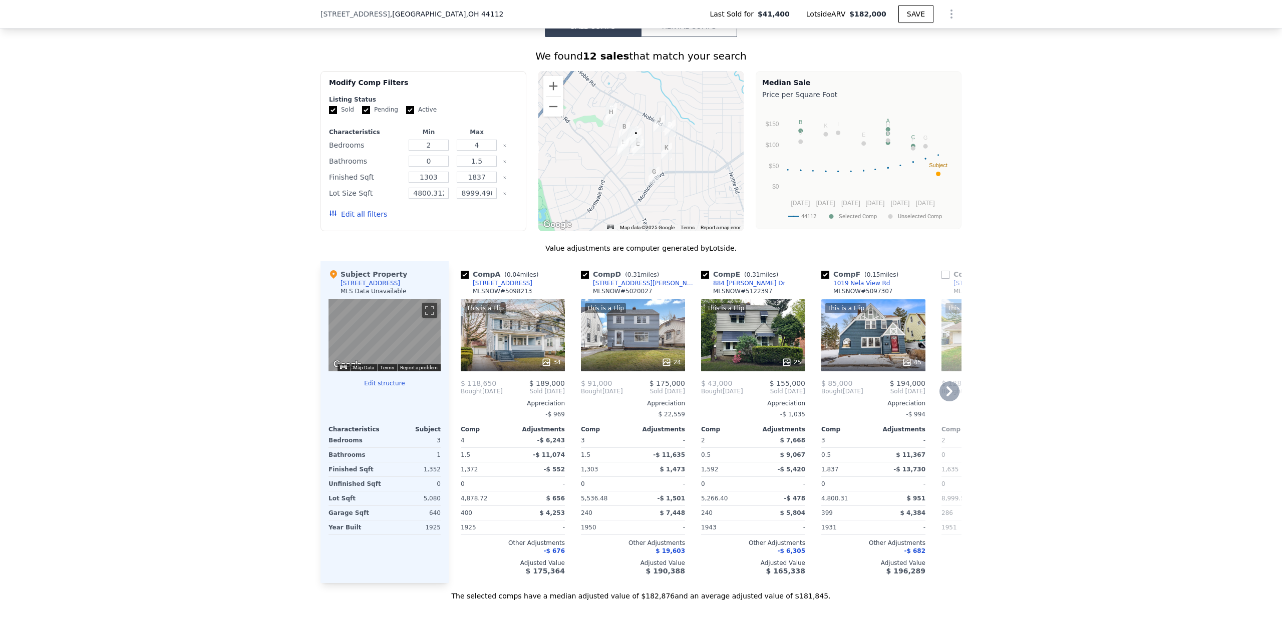
click at [581, 279] on input "checkbox" at bounding box center [585, 275] width 8 height 8
checkbox input "false"
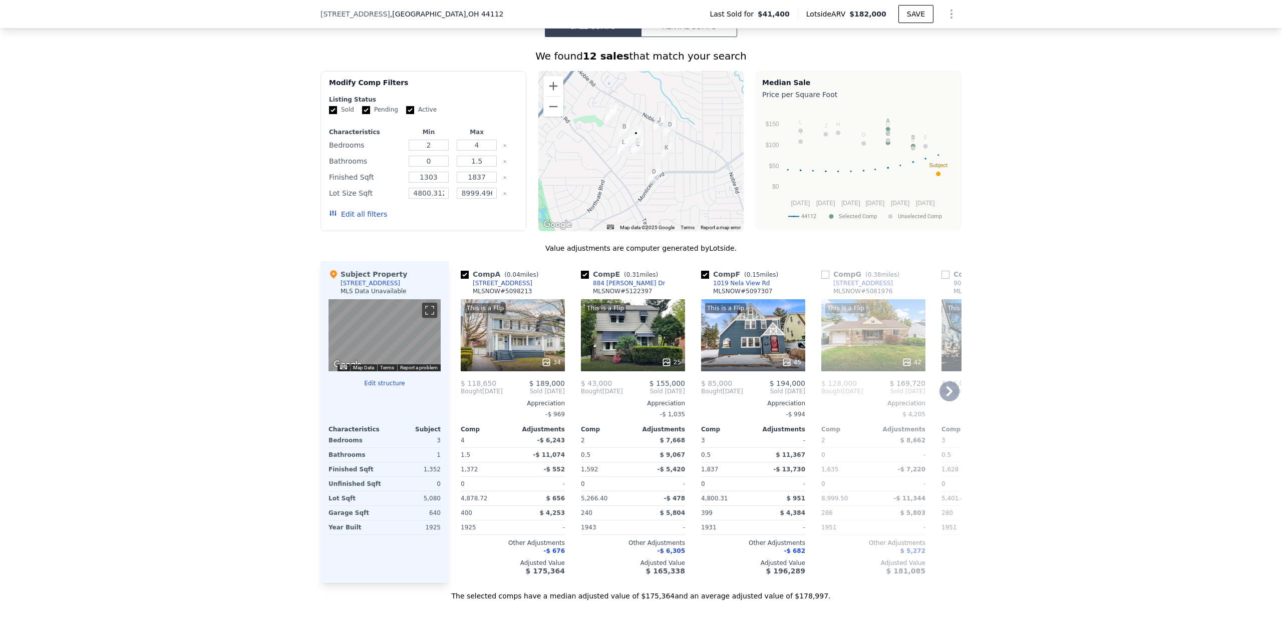
click at [583, 279] on input "checkbox" at bounding box center [585, 275] width 8 height 8
checkbox input "false"
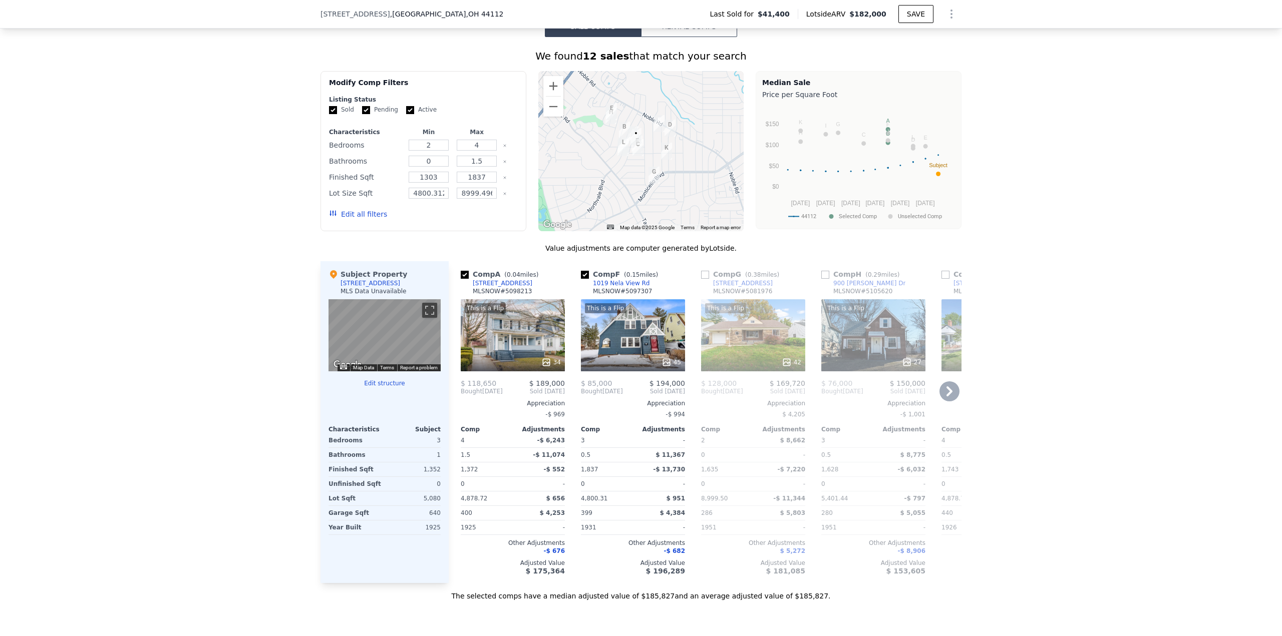
click at [583, 279] on input "checkbox" at bounding box center [585, 275] width 8 height 8
checkbox input "false"
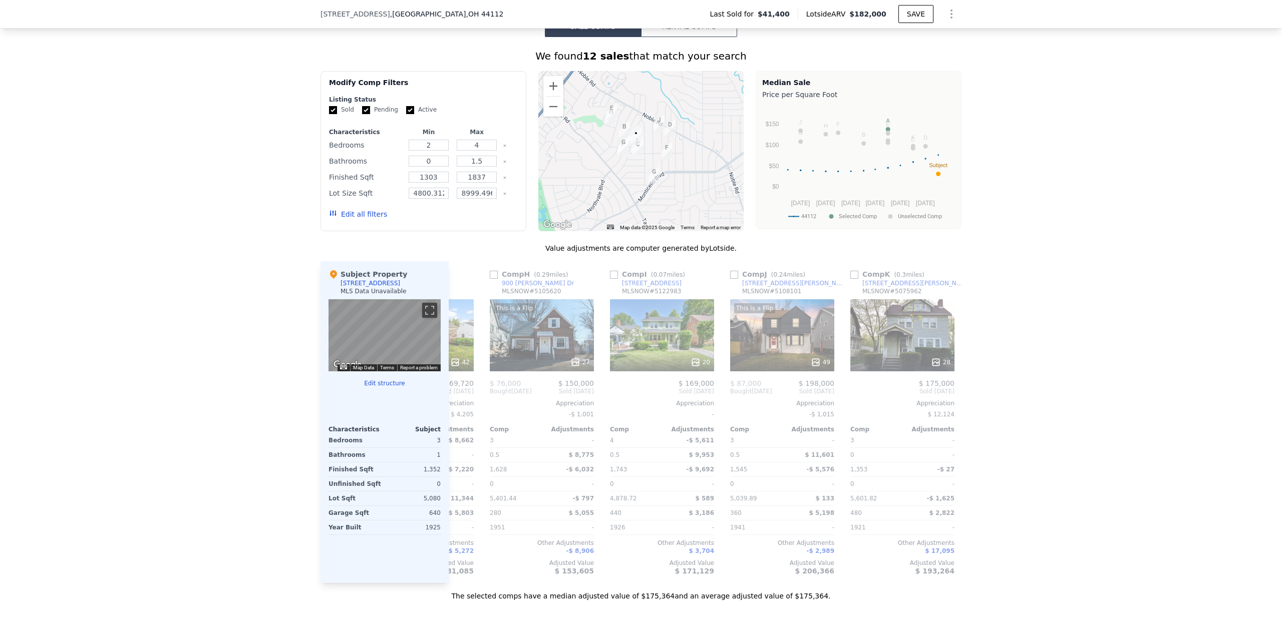
scroll to position [0, 212]
click at [609, 279] on input "checkbox" at bounding box center [613, 275] width 8 height 8
checkbox input "true"
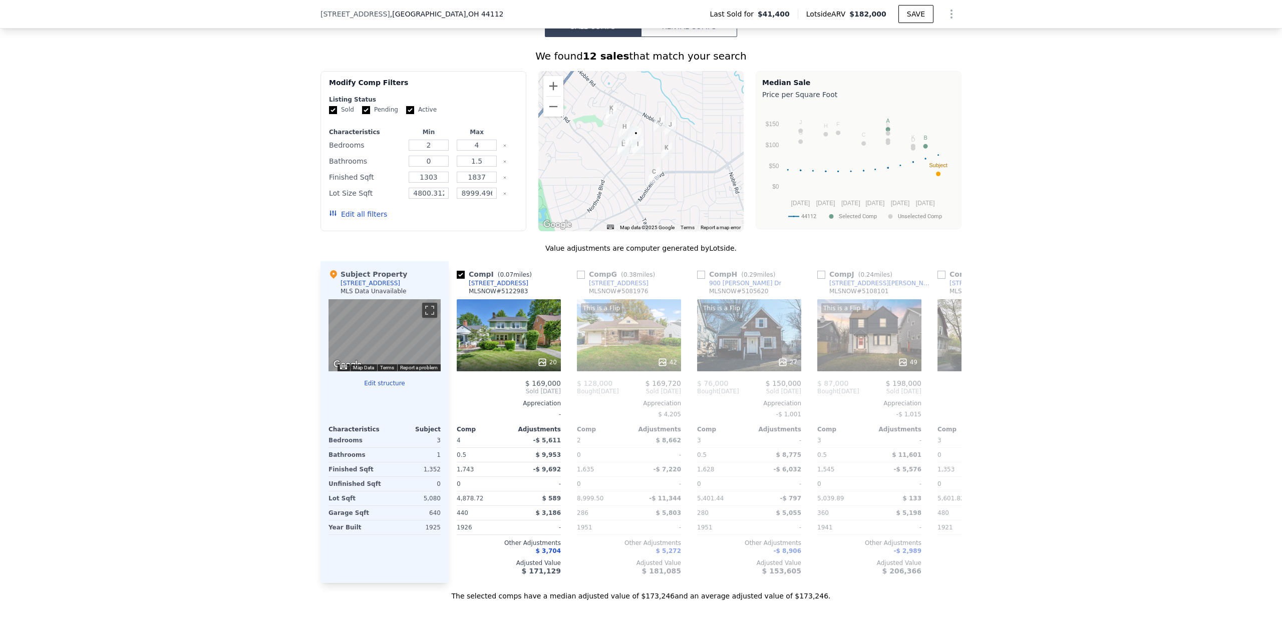
scroll to position [0, 206]
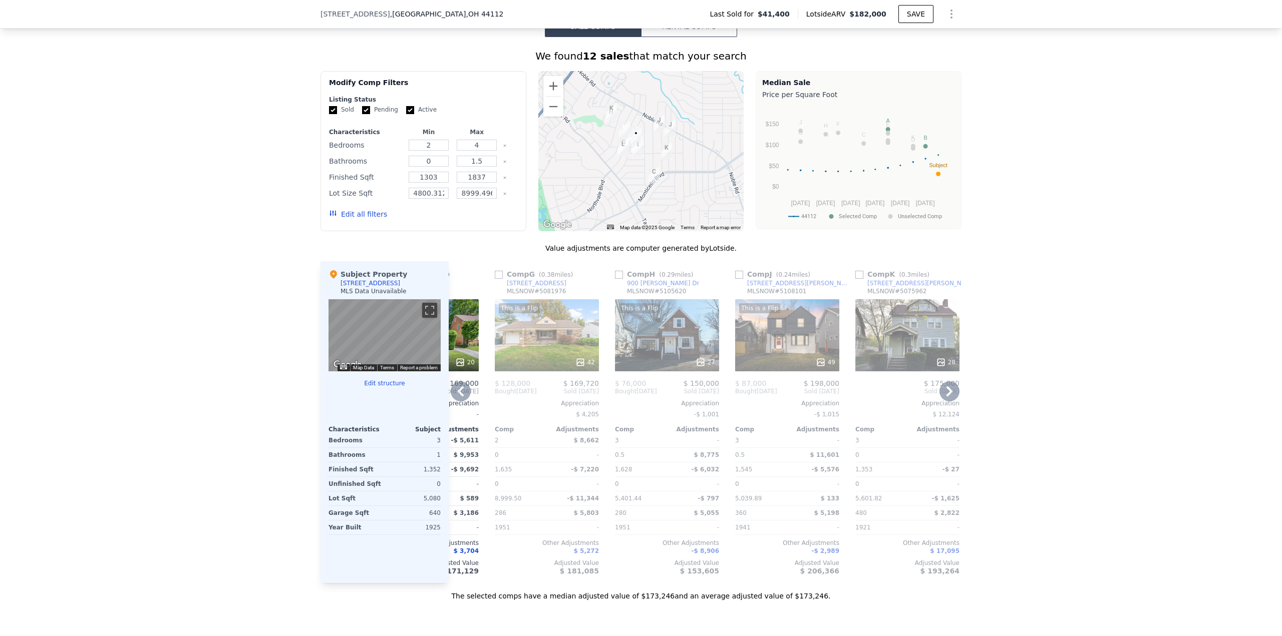
drag, startPoint x: 617, startPoint y: 290, endPoint x: 647, endPoint y: 333, distance: 52.2
click at [617, 279] on input "checkbox" at bounding box center [619, 275] width 8 height 8
checkbox input "true"
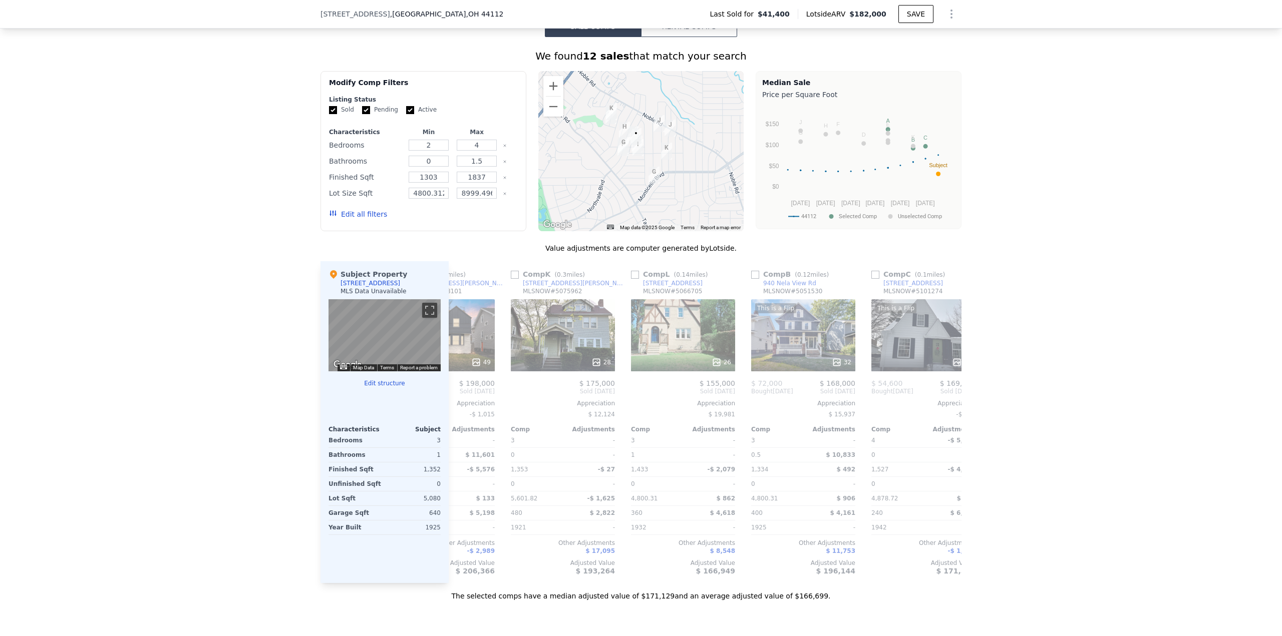
scroll to position [0, 668]
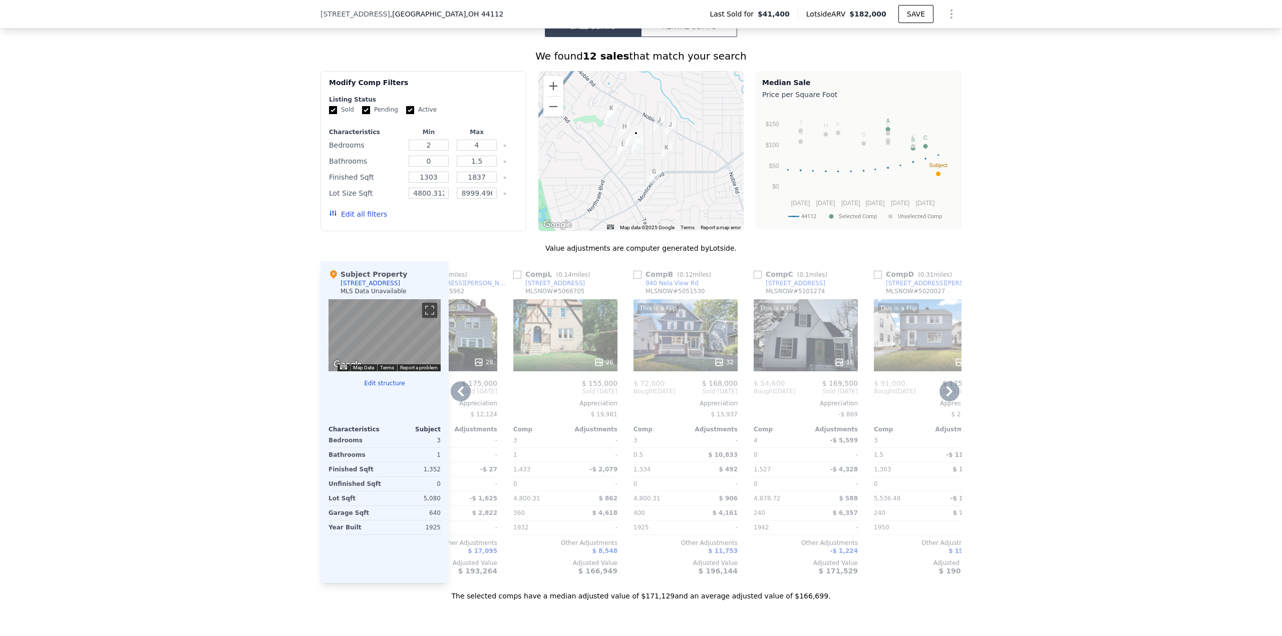
click at [753, 279] on input "checkbox" at bounding box center [757, 275] width 8 height 8
checkbox input "true"
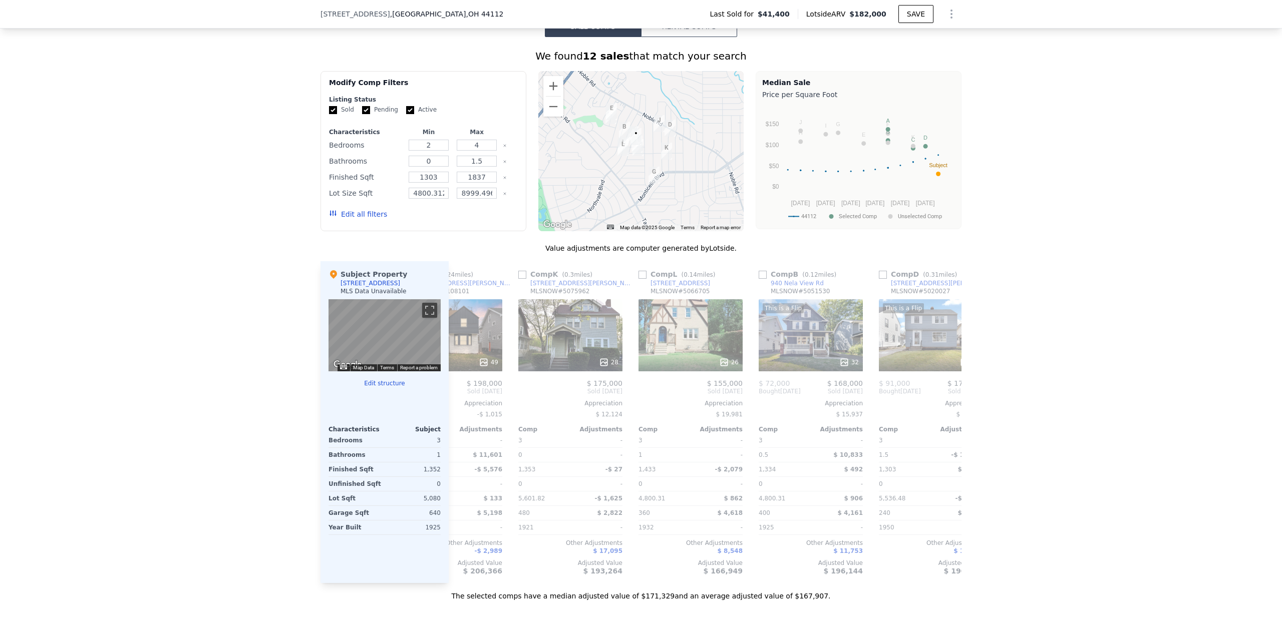
scroll to position [0, 679]
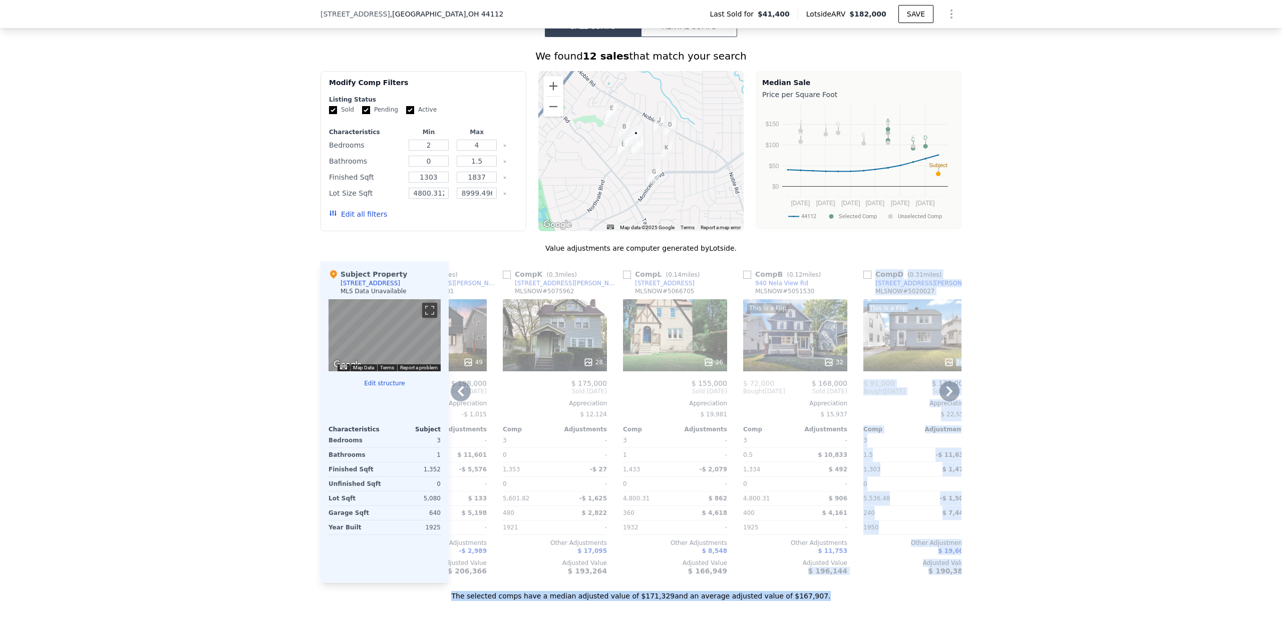
drag, startPoint x: 792, startPoint y: 602, endPoint x: 813, endPoint y: 598, distance: 21.4
click at [813, 598] on div "Value adjustments are computer generated by Lotside . Subject Property 968 Whit…" at bounding box center [640, 422] width 641 height 358
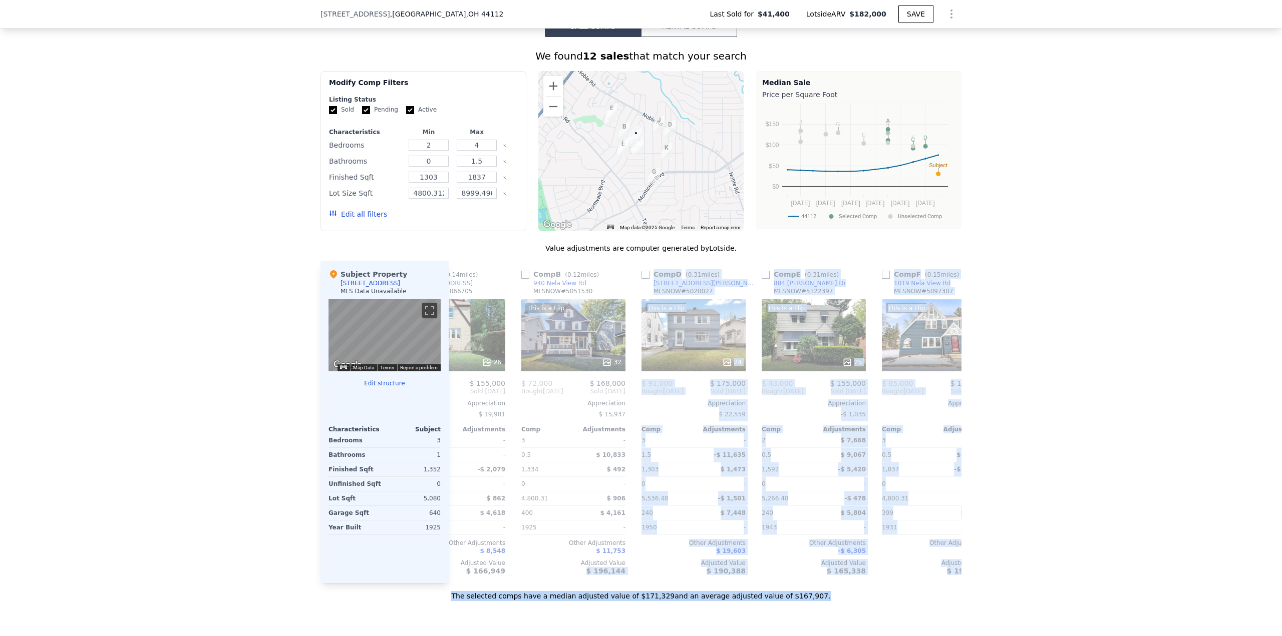
scroll to position [0, 913]
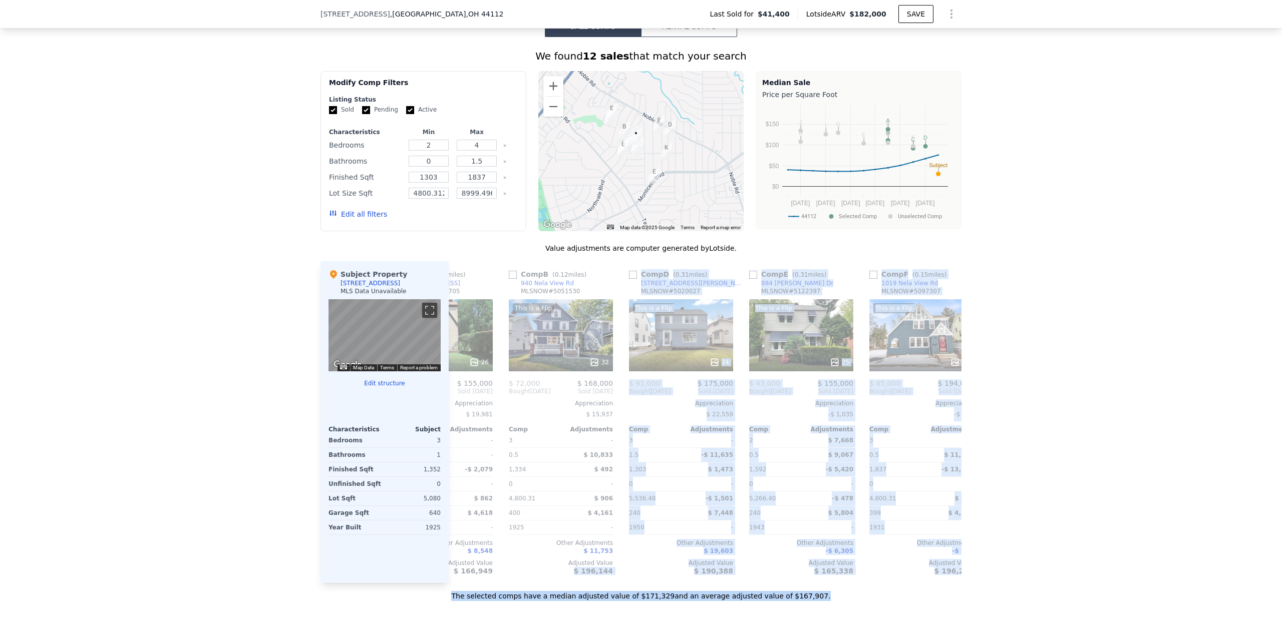
click at [874, 626] on div "Sale Comps Rental Comps We found 12 sales that match your search Filters Map Pr…" at bounding box center [641, 308] width 1282 height 673
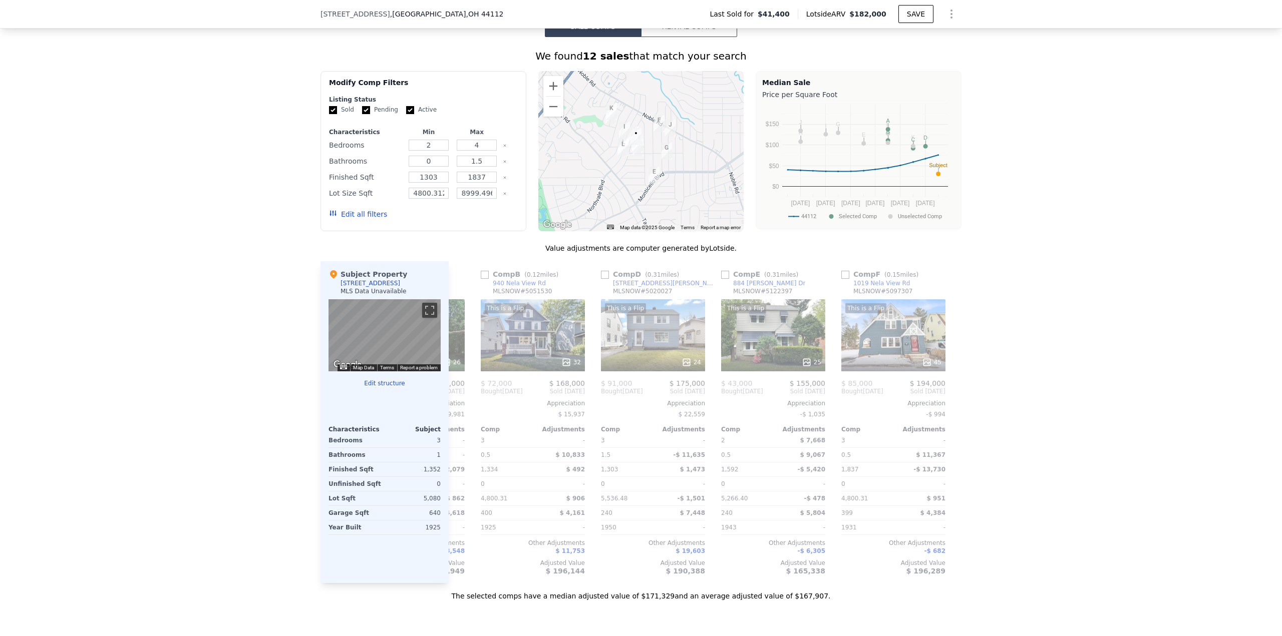
scroll to position [0, 953]
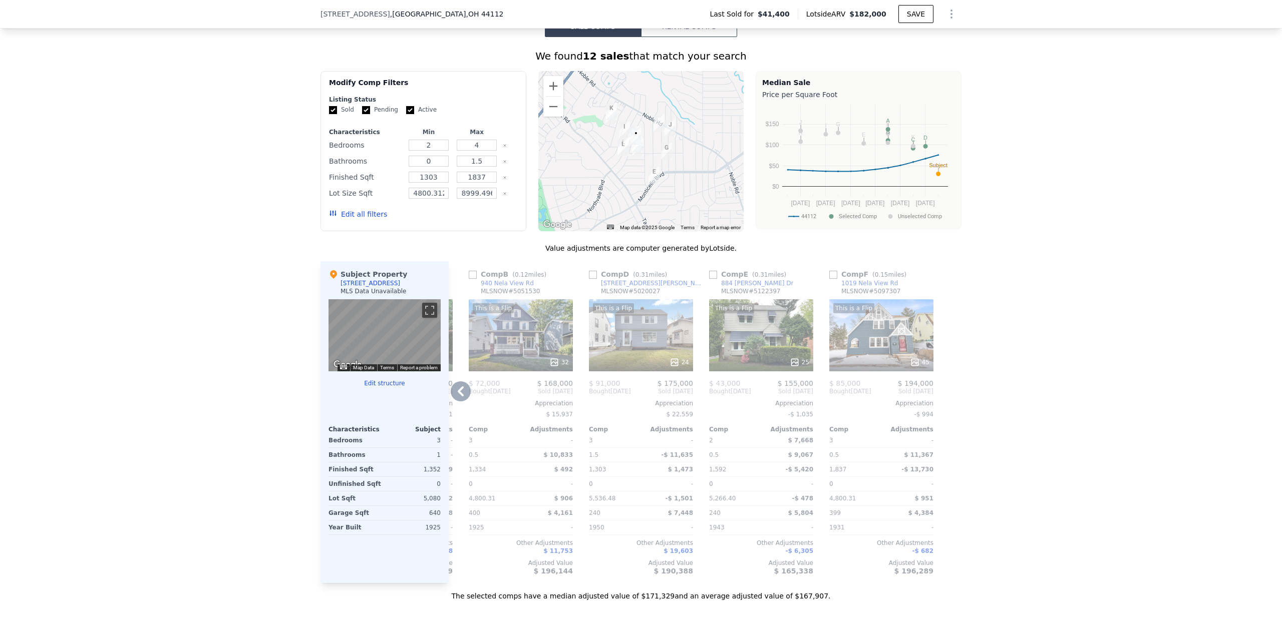
click at [829, 279] on input "checkbox" at bounding box center [833, 275] width 8 height 8
checkbox input "true"
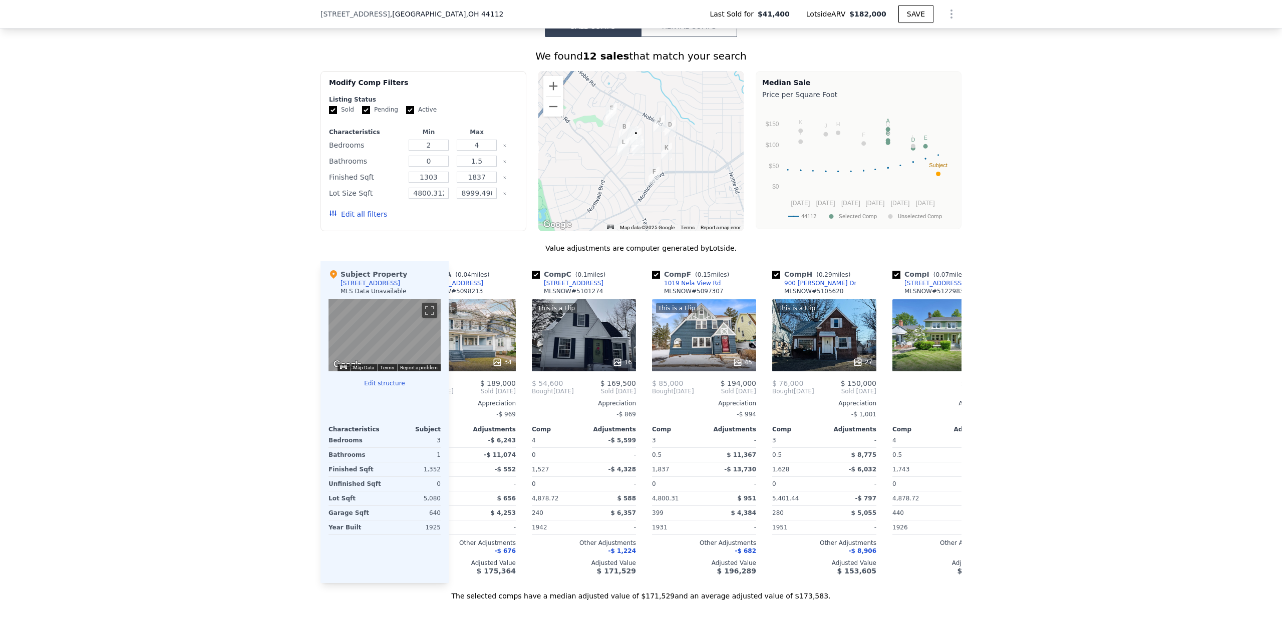
scroll to position [0, 0]
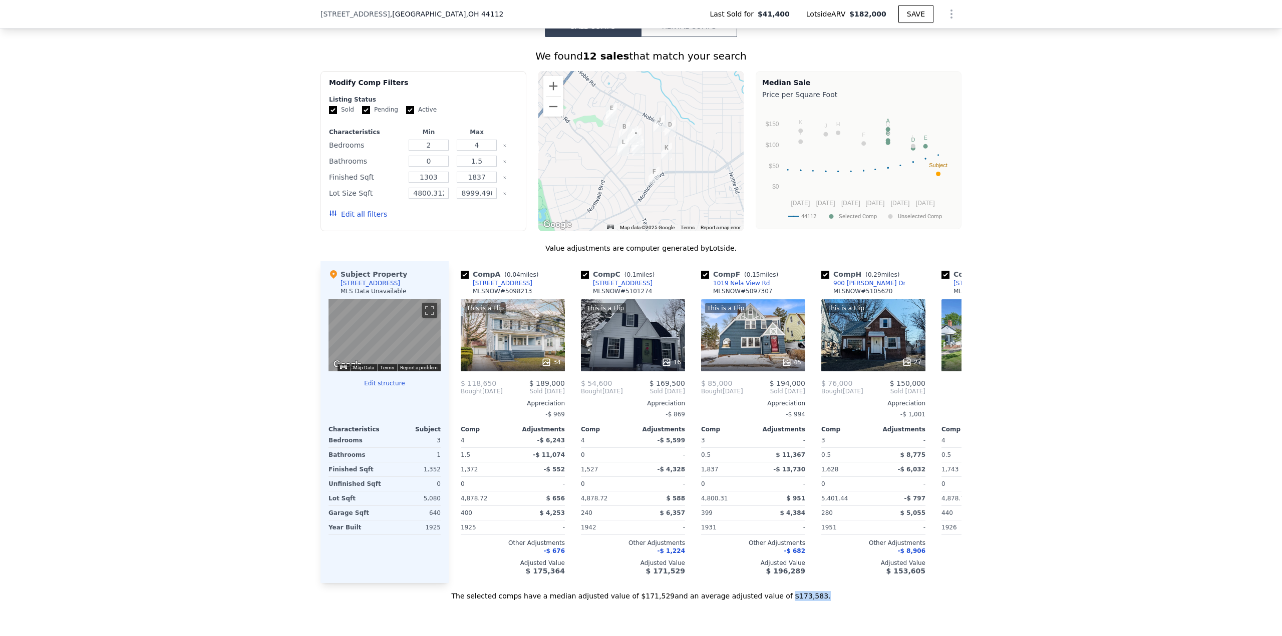
drag, startPoint x: 792, startPoint y: 618, endPoint x: 808, endPoint y: 619, distance: 16.1
click at [793, 601] on div "The selected comps have a median adjusted value of $171,529 and an average adju…" at bounding box center [640, 592] width 641 height 18
checkbox input "false"
checkbox input "true"
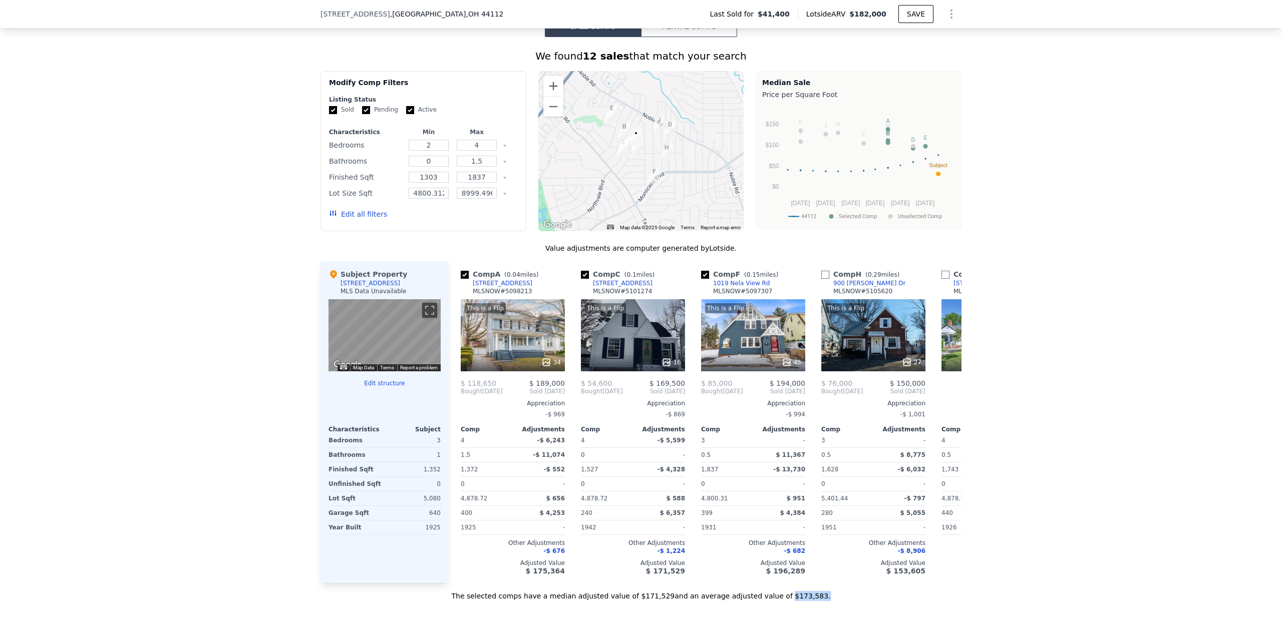
checkbox input "true"
